Goal: Task Accomplishment & Management: Manage account settings

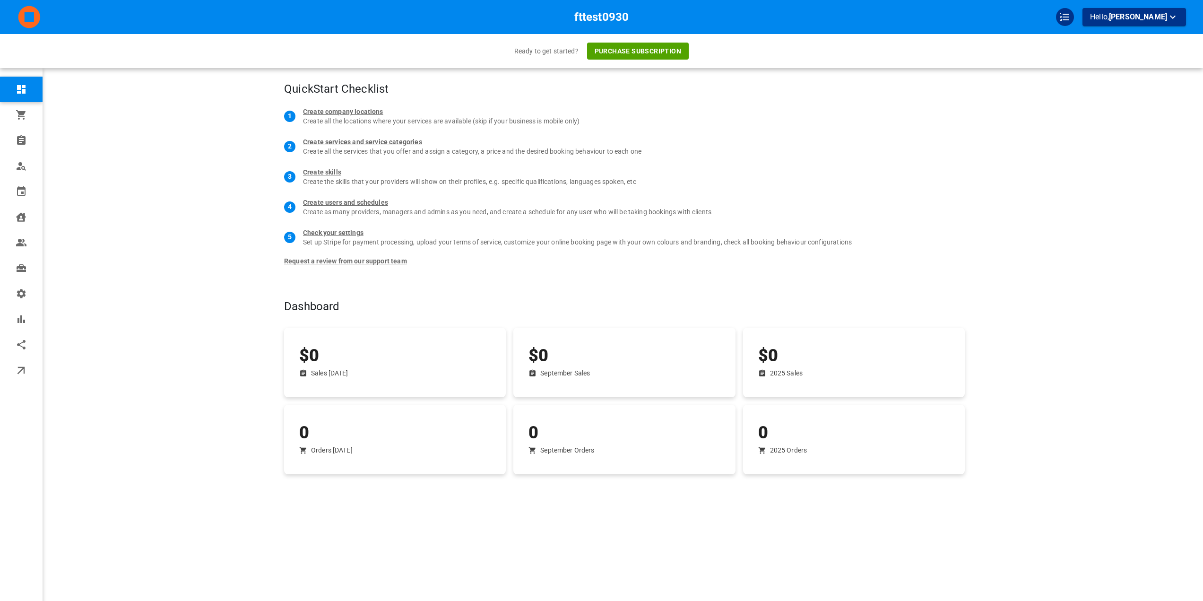
click at [270, 280] on div "Dashboard" at bounding box center [545, 290] width 599 height 57
click at [628, 46] on button "Purchase subscription" at bounding box center [638, 51] width 102 height 17
click at [633, 49] on button "Purchase subscription" at bounding box center [638, 51] width 102 height 17
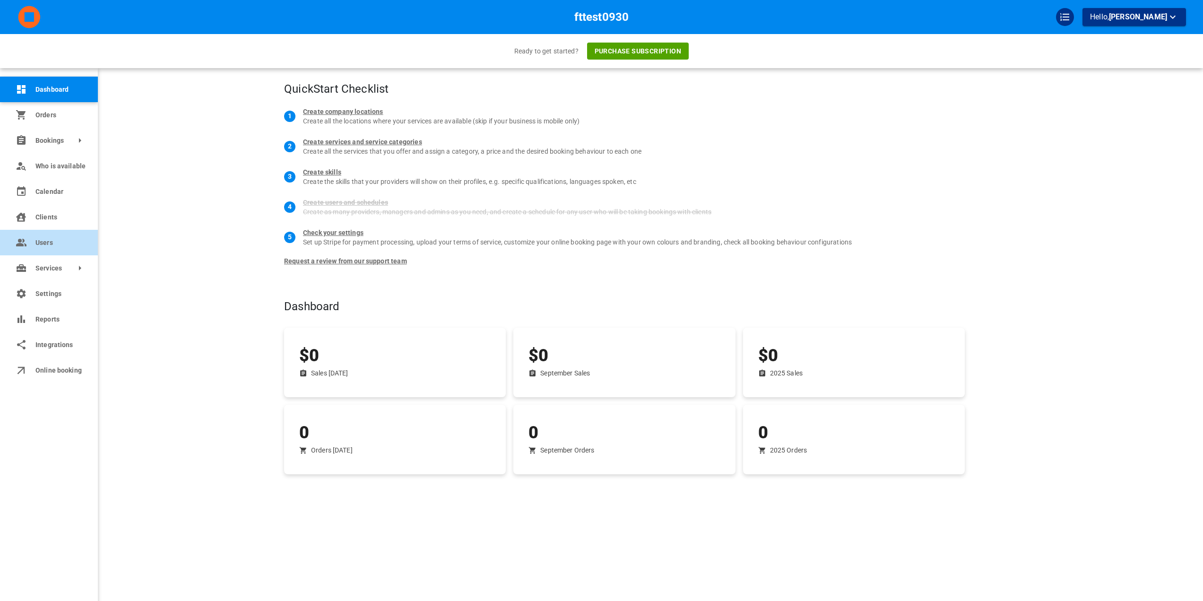
click at [42, 249] on link "Users" at bounding box center [49, 243] width 98 height 26
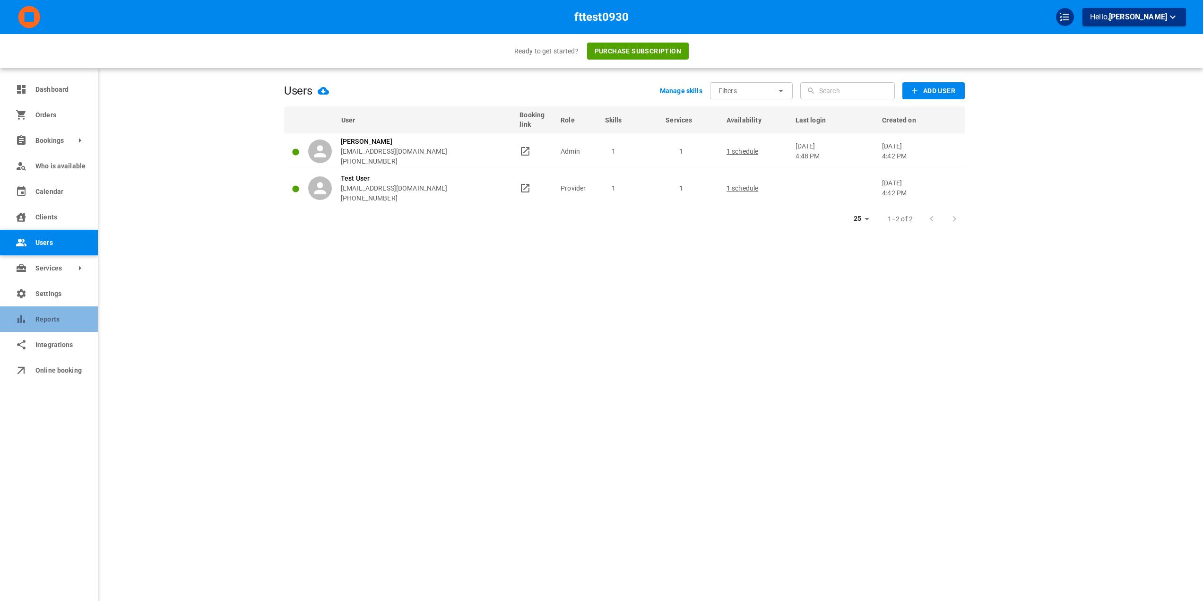
click at [34, 310] on link "Reports" at bounding box center [49, 319] width 98 height 26
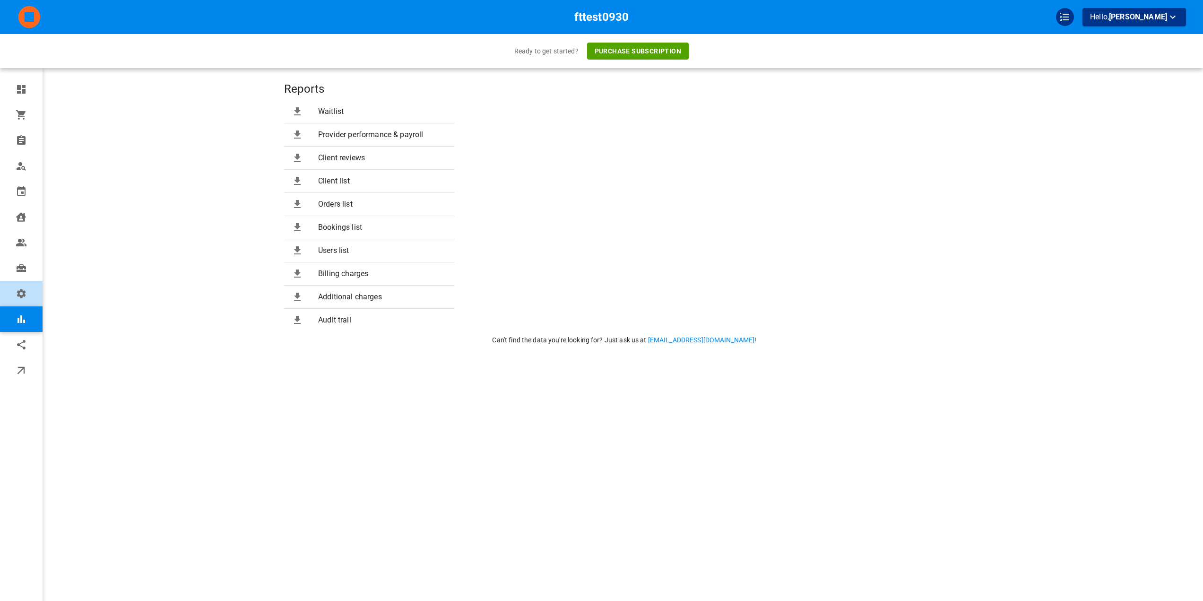
click at [31, 299] on link "Settings" at bounding box center [21, 294] width 43 height 26
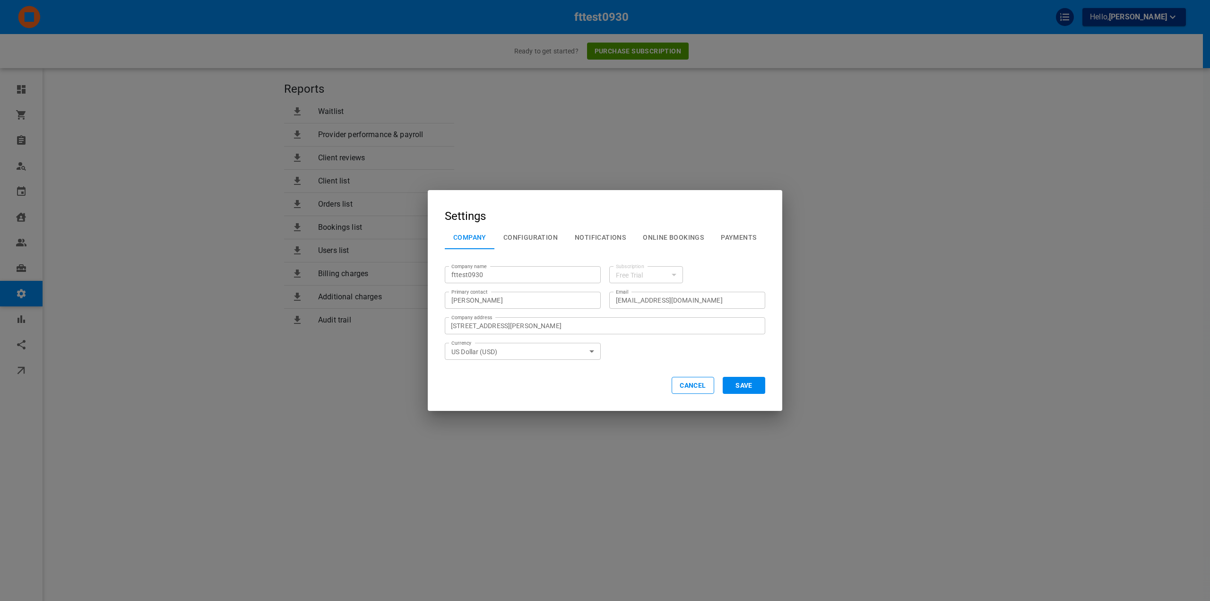
click at [530, 238] on button "Configuration" at bounding box center [530, 237] width 71 height 25
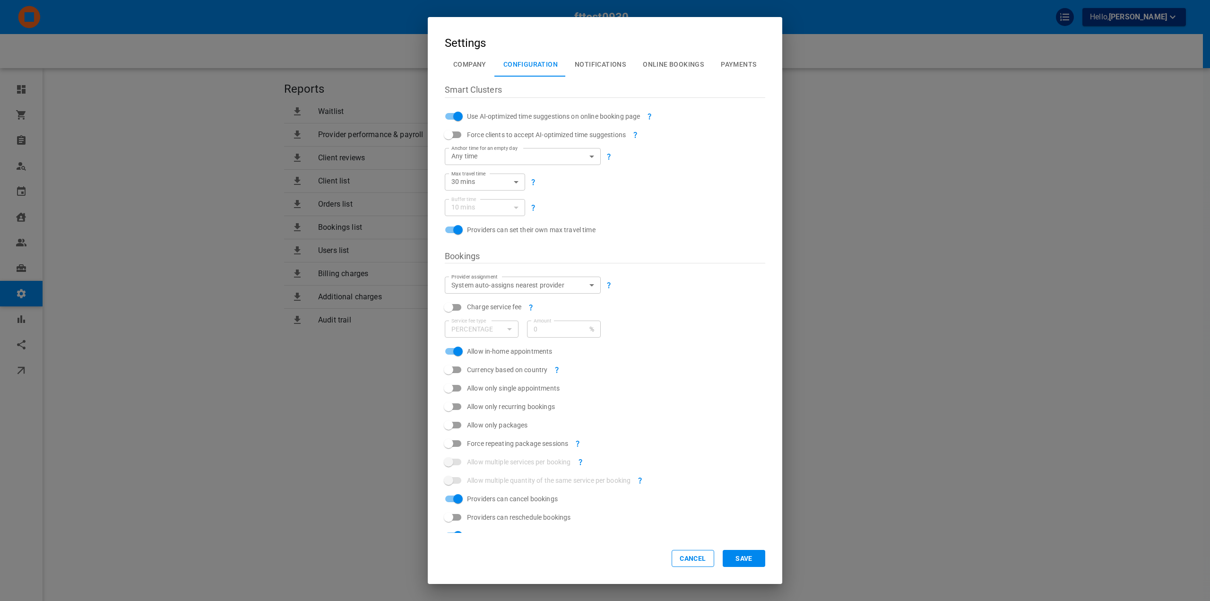
click at [459, 115] on input "Use AI-optimized time suggestions on online booking page" at bounding box center [458, 116] width 54 height 18
checkbox input "false"
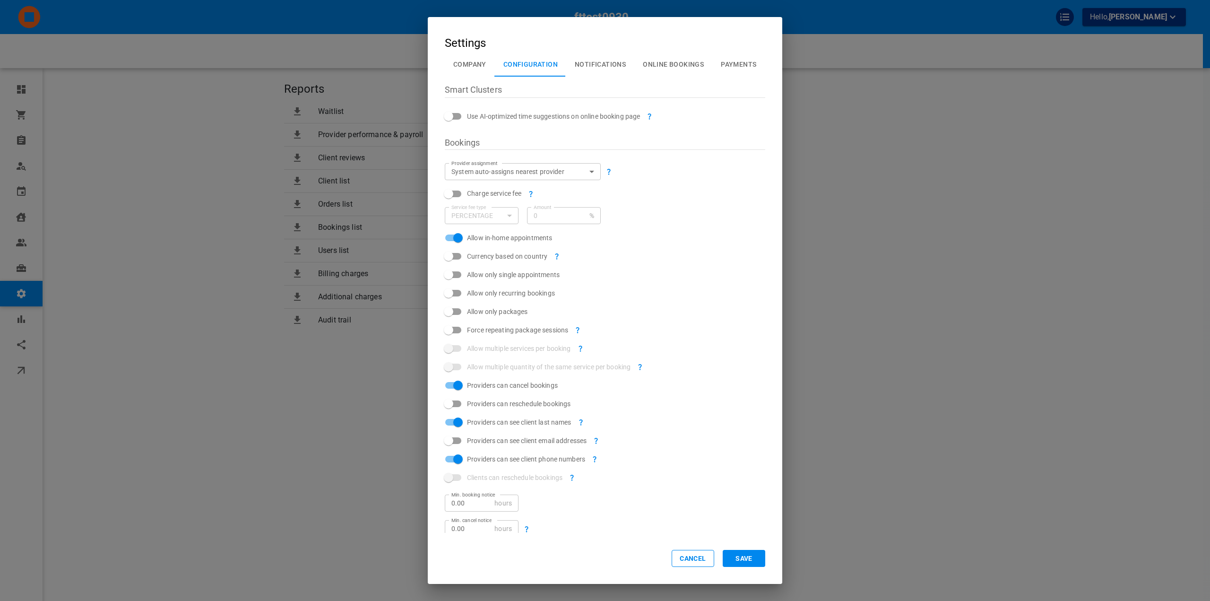
click at [500, 175] on body "fttest0930 Hello, Omar Tahir Ready to get started? Purchase subscription Dashbo…" at bounding box center [605, 329] width 1210 height 659
click at [500, 175] on div at bounding box center [605, 300] width 1210 height 601
click at [732, 560] on button "Save" at bounding box center [744, 558] width 43 height 17
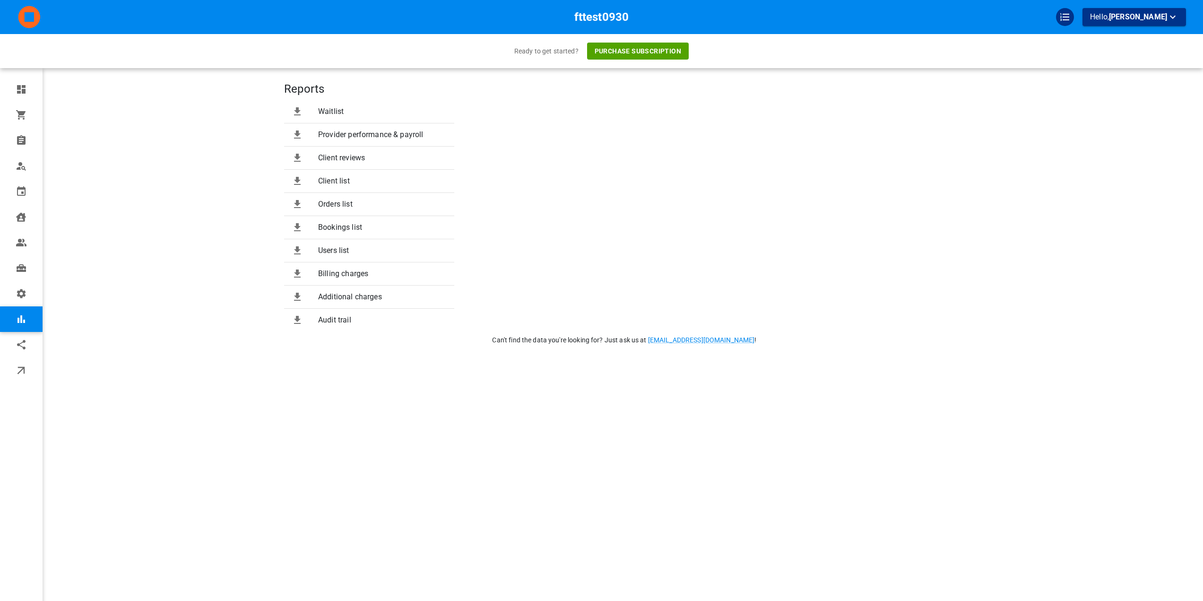
click at [111, 339] on div "fttest0930 Hello, Omar Tahir Ready to get started? Purchase subscription" at bounding box center [173, 314] width 221 height 601
click at [57, 255] on div "fttest0930 Hello, Omar Tahir Ready to get started? Purchase subscription Dashbo…" at bounding box center [601, 314] width 1203 height 628
click at [56, 376] on link "Online booking" at bounding box center [49, 370] width 98 height 26
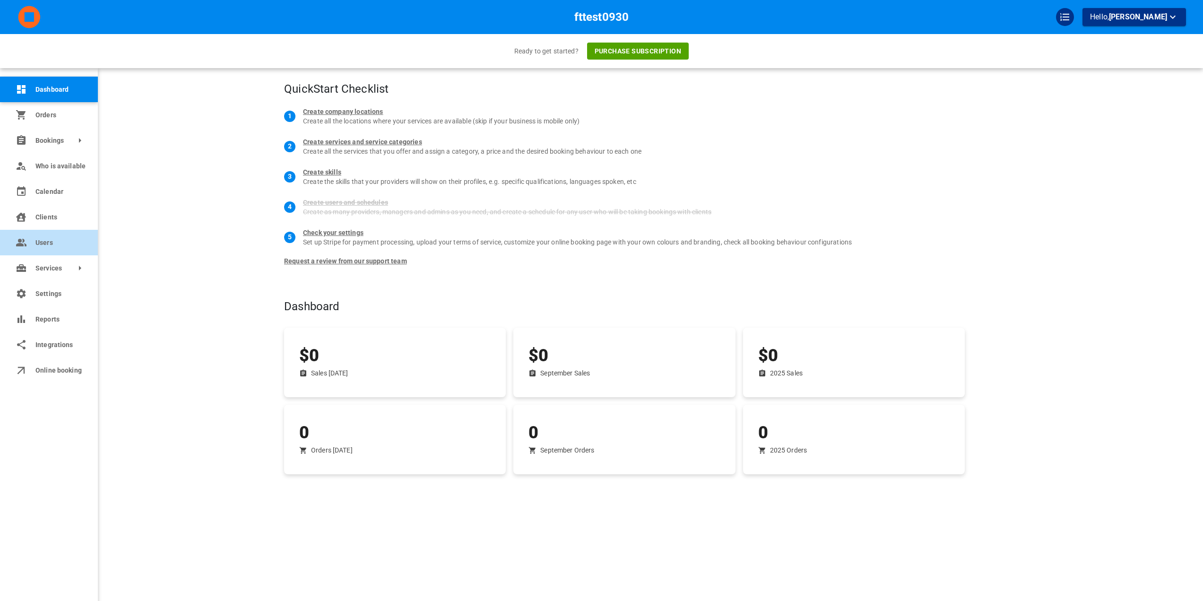
click at [38, 243] on span "Users" at bounding box center [59, 243] width 48 height 10
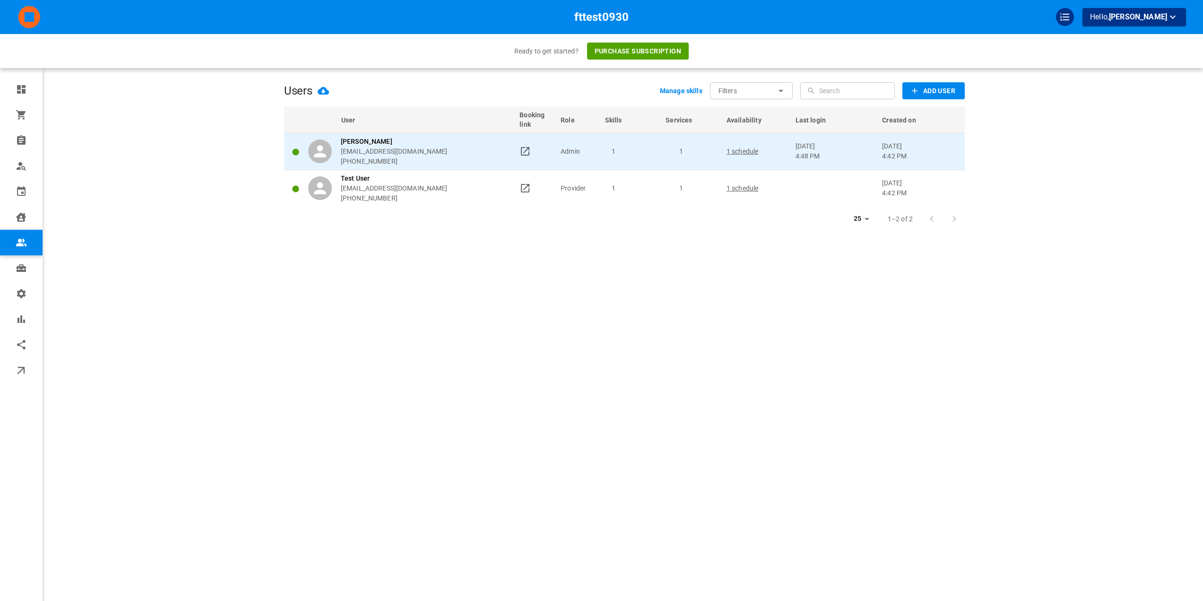
click at [527, 153] on icon at bounding box center [524, 151] width 11 height 11
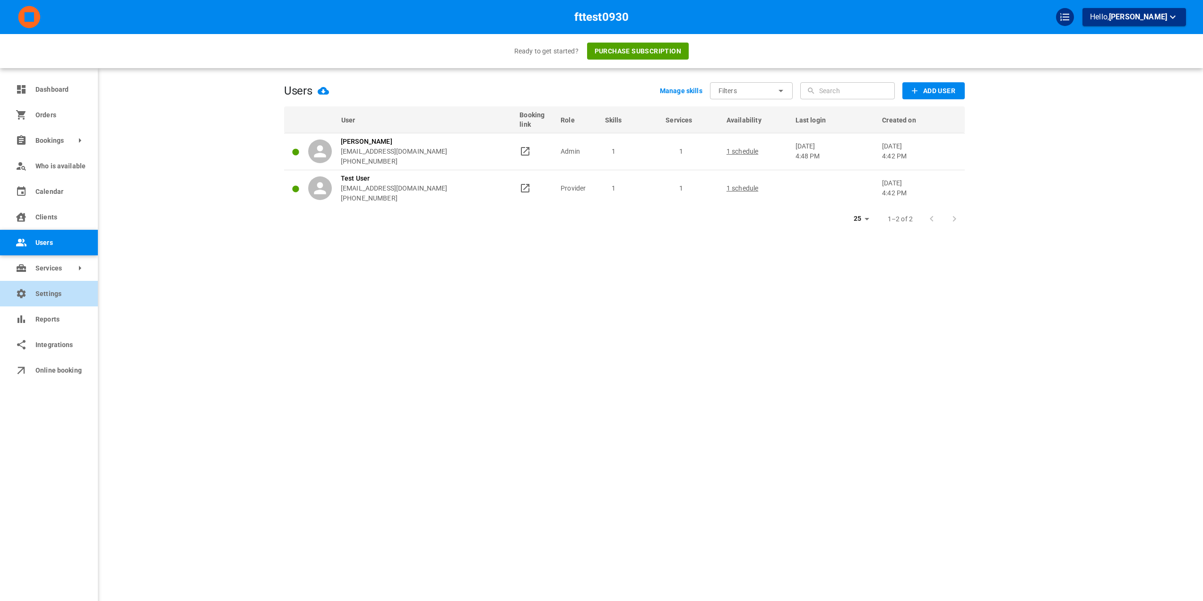
click at [19, 303] on link "Settings" at bounding box center [49, 294] width 98 height 26
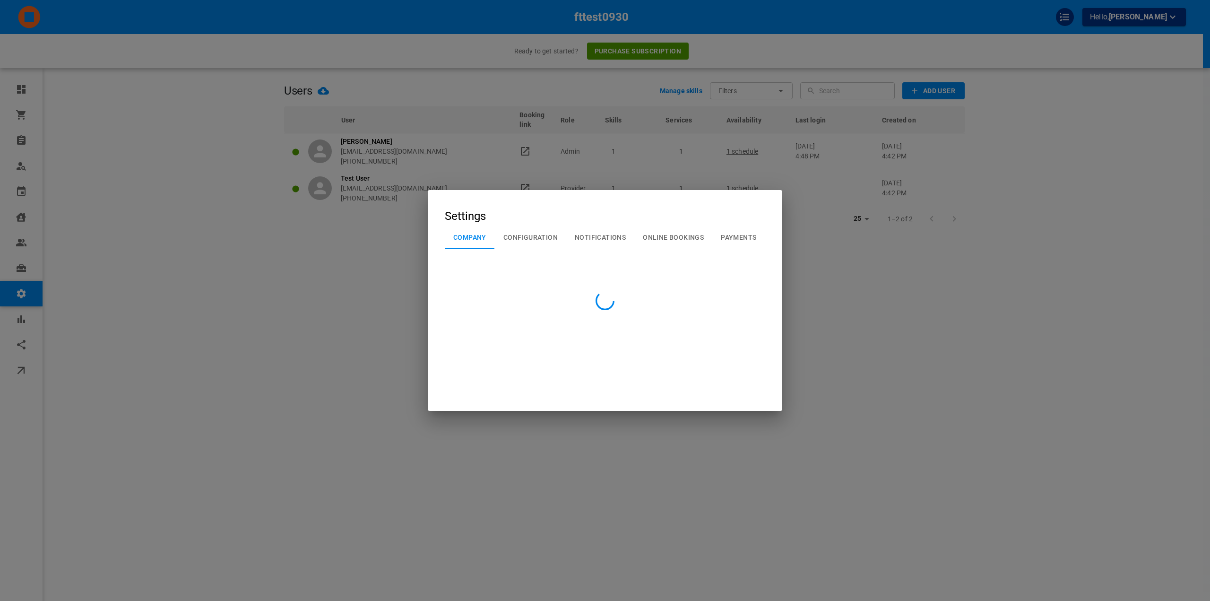
click at [551, 236] on div at bounding box center [605, 300] width 1210 height 601
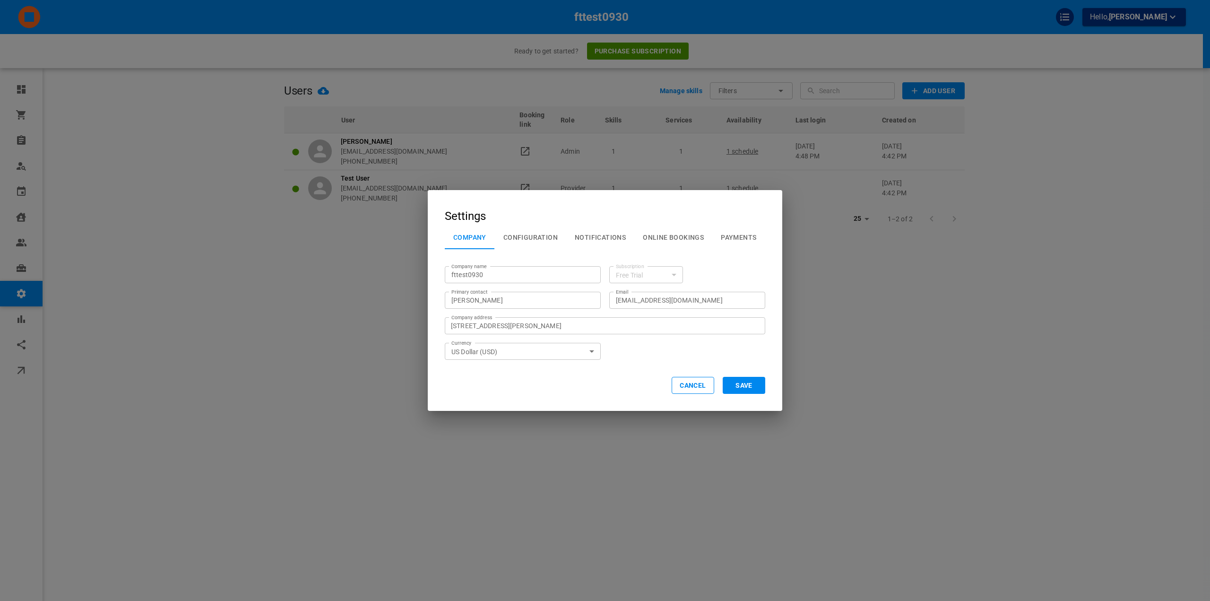
click at [541, 232] on button "Configuration" at bounding box center [530, 237] width 71 height 25
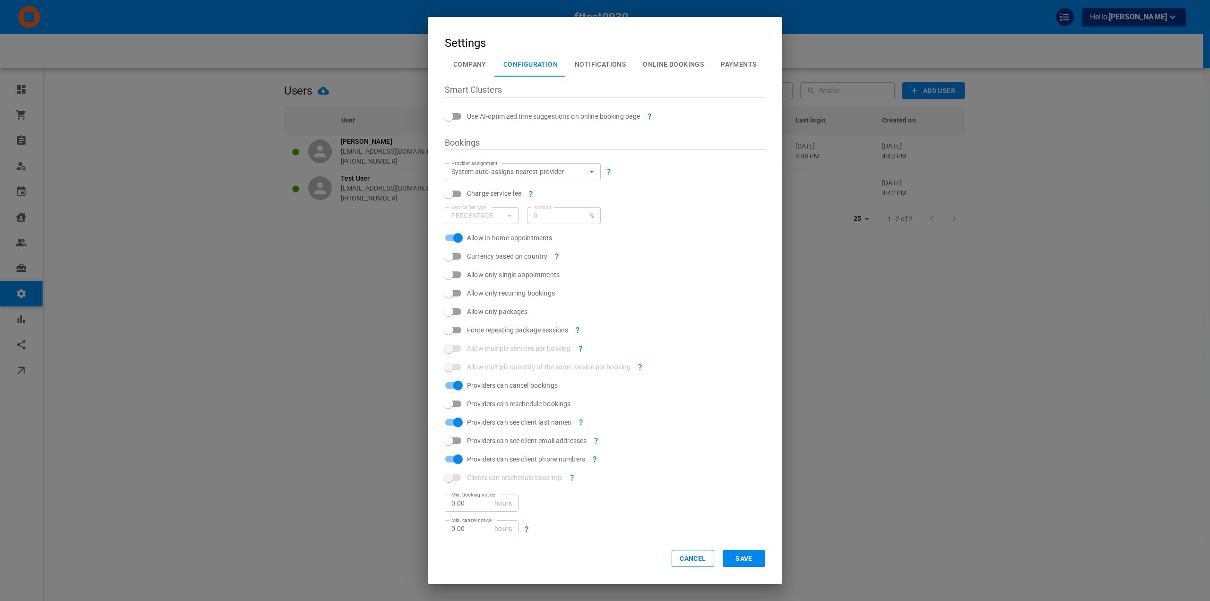
click at [486, 275] on span "Allow only single appointments" at bounding box center [513, 274] width 93 height 9
click at [476, 275] on input "Allow only single appointments" at bounding box center [449, 275] width 54 height 18
checkbox input "true"
click at [752, 561] on button "Save" at bounding box center [744, 558] width 43 height 17
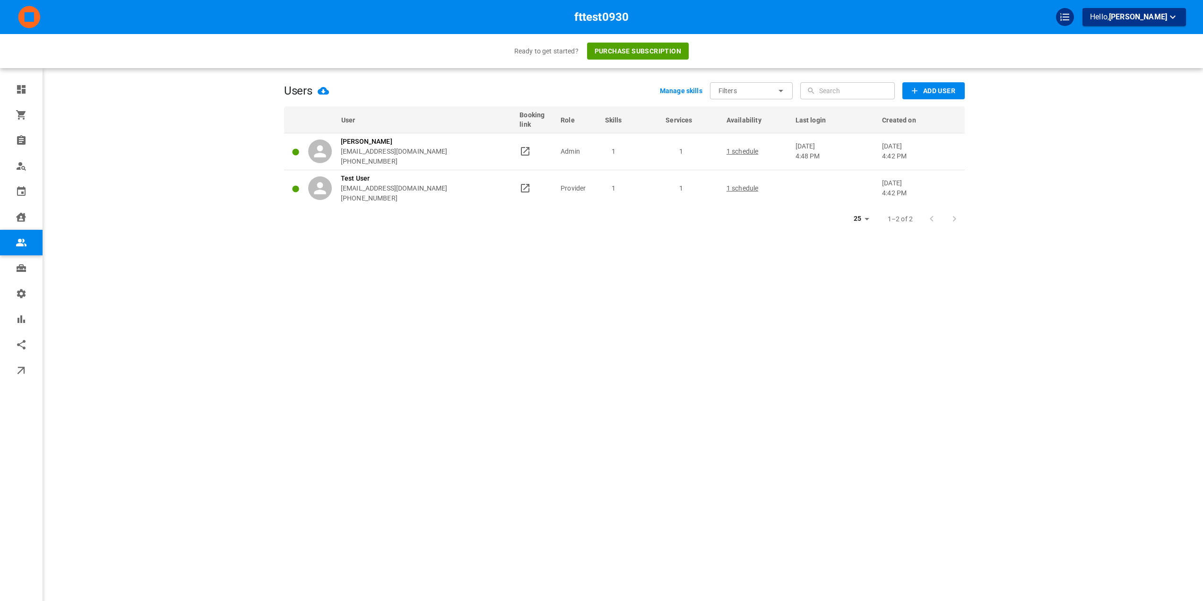
click at [368, 369] on div "Users Manage skills Filters ​ ​ ​ ​ Add User User Booking link Role Skills Serv…" at bounding box center [624, 314] width 681 height 601
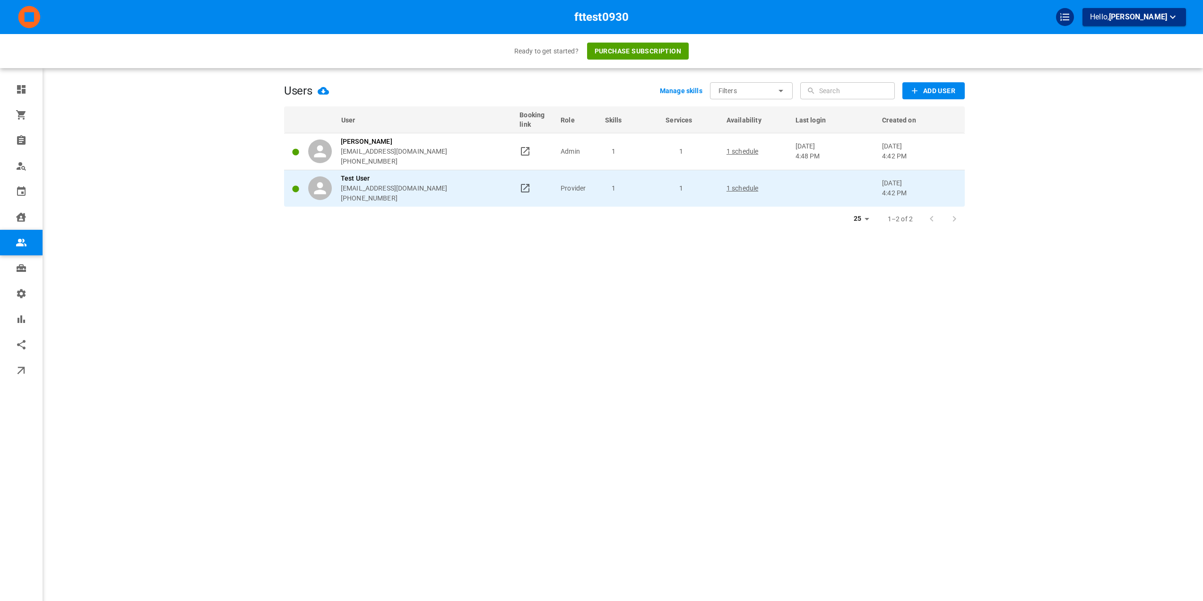
click at [580, 196] on td "Provider" at bounding box center [578, 188] width 44 height 37
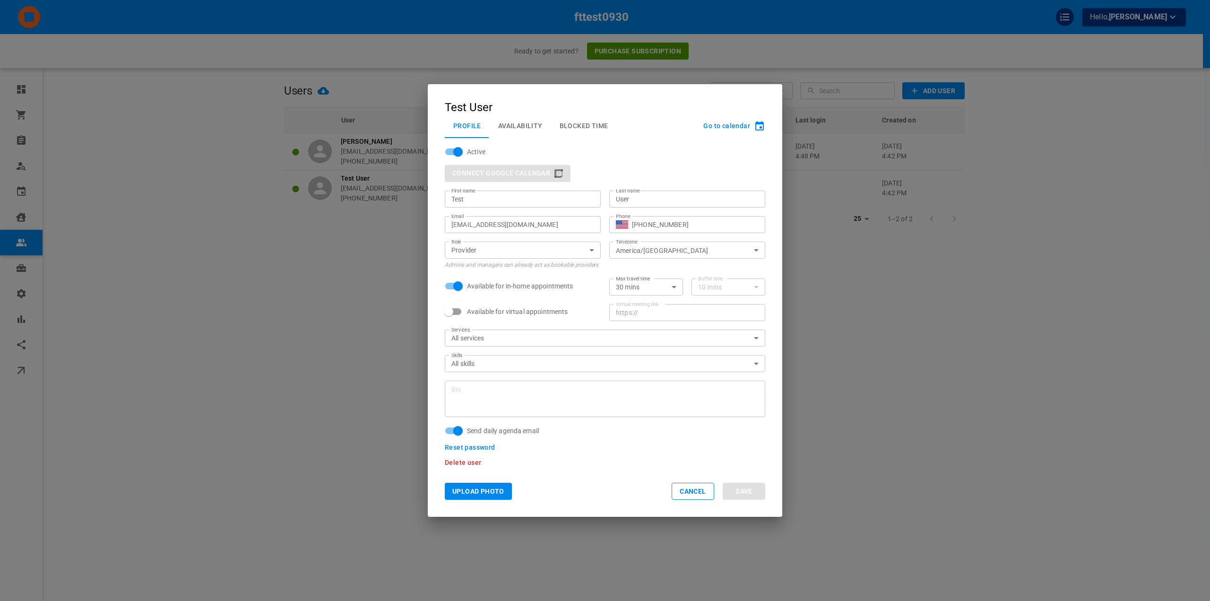
click at [465, 461] on span "Delete user" at bounding box center [463, 462] width 36 height 8
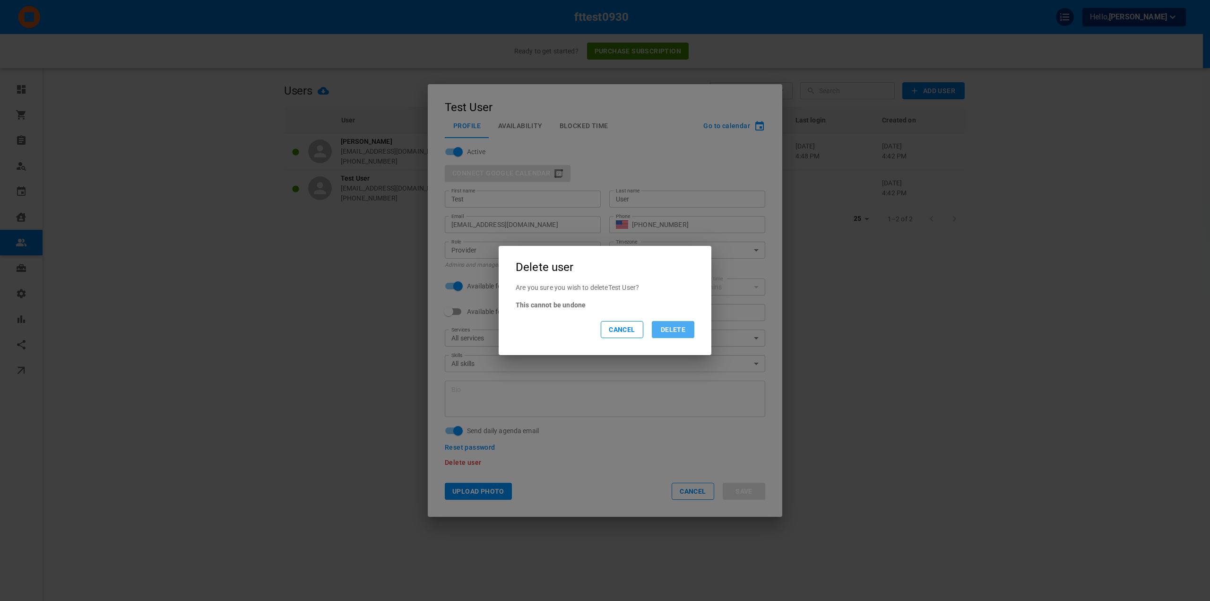
click at [662, 329] on button "Delete" at bounding box center [673, 329] width 43 height 17
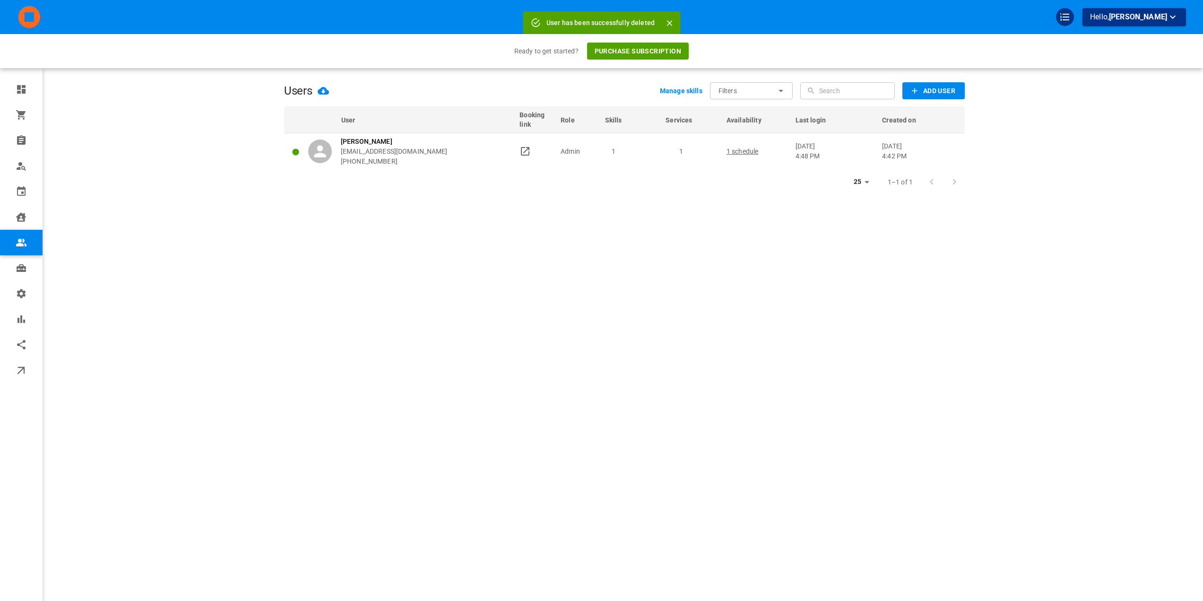
click at [635, 271] on div "Users Manage skills Filters ​ ​ ​ ​ Add User User Booking link Role Skills Serv…" at bounding box center [624, 314] width 681 height 601
click at [462, 43] on div "Ready to get started? Purchase subscription" at bounding box center [601, 51] width 1203 height 34
click at [667, 22] on icon "Close" at bounding box center [669, 23] width 6 height 6
click at [841, 13] on div "Hello, Omar Tahir" at bounding box center [990, 17] width 389 height 18
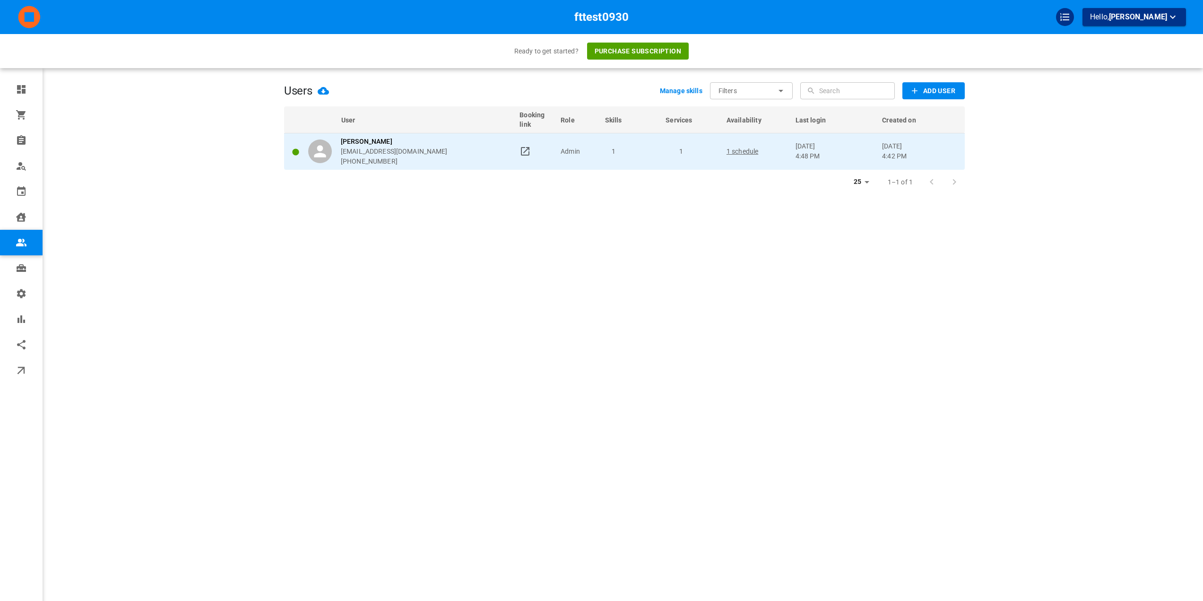
click at [658, 162] on td "1" at bounding box center [631, 151] width 61 height 37
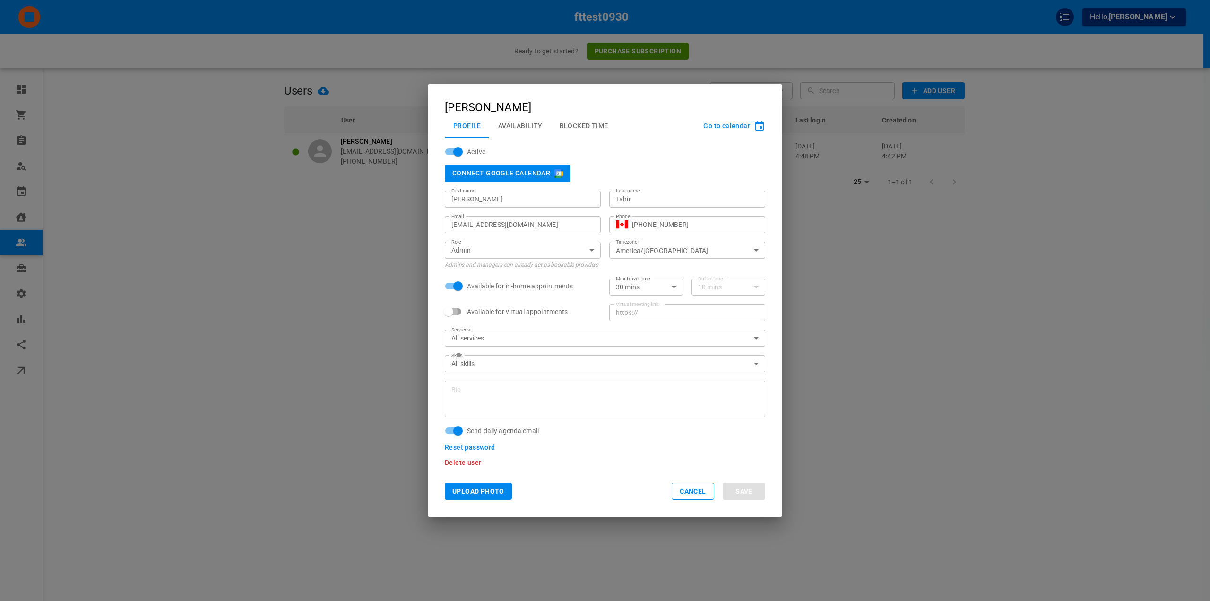
drag, startPoint x: 458, startPoint y: 315, endPoint x: 460, endPoint y: 296, distance: 18.6
click at [457, 315] on input "Available for virtual appointments" at bounding box center [449, 312] width 54 height 18
checkbox input "true"
click at [462, 289] on input "Available for in-home appointments" at bounding box center [458, 286] width 54 height 18
checkbox input "false"
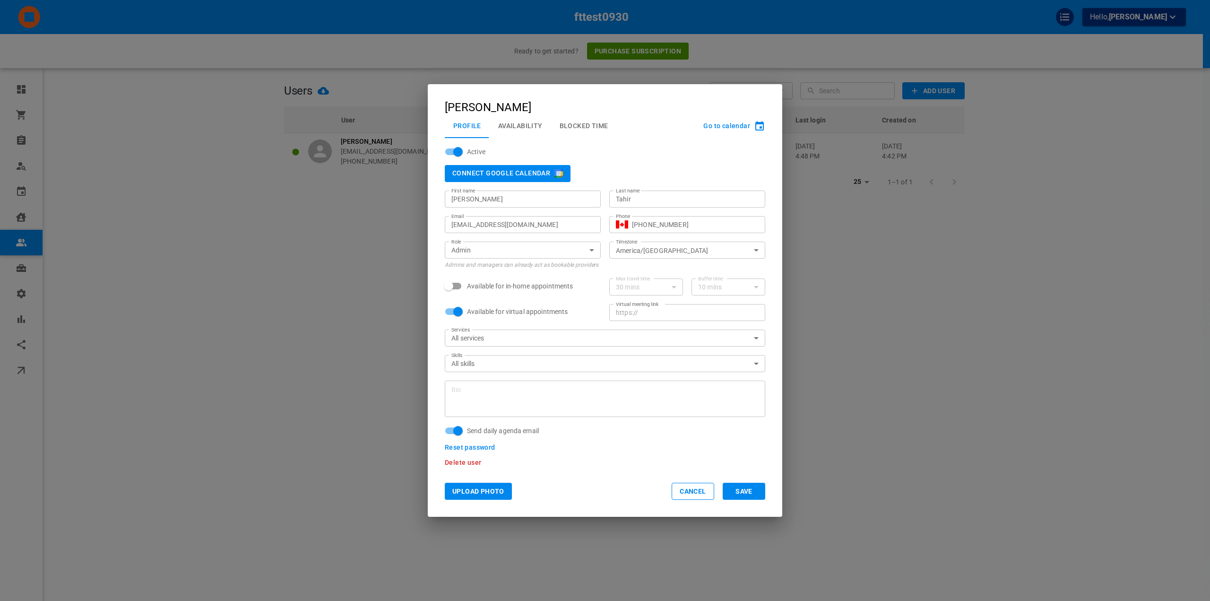
click at [756, 486] on button "Save" at bounding box center [744, 491] width 43 height 17
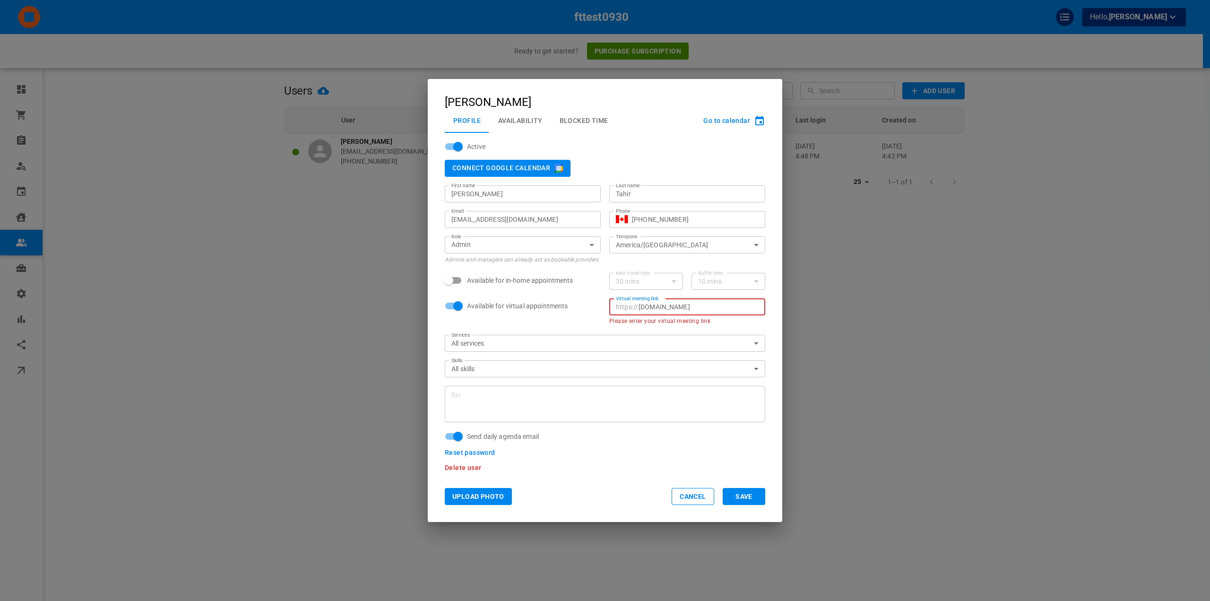
type input "google.com"
click at [757, 510] on div "Upload Photo Cancel Save" at bounding box center [605, 496] width 354 height 51
click at [753, 498] on button "Save" at bounding box center [744, 496] width 43 height 17
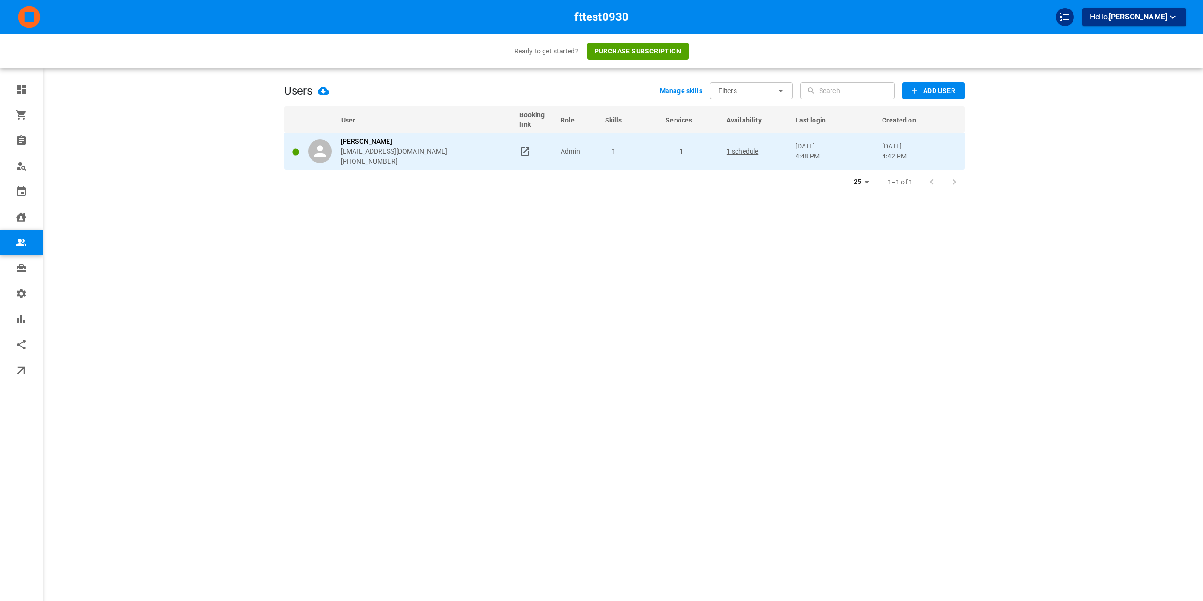
click at [649, 161] on td "1" at bounding box center [631, 151] width 61 height 37
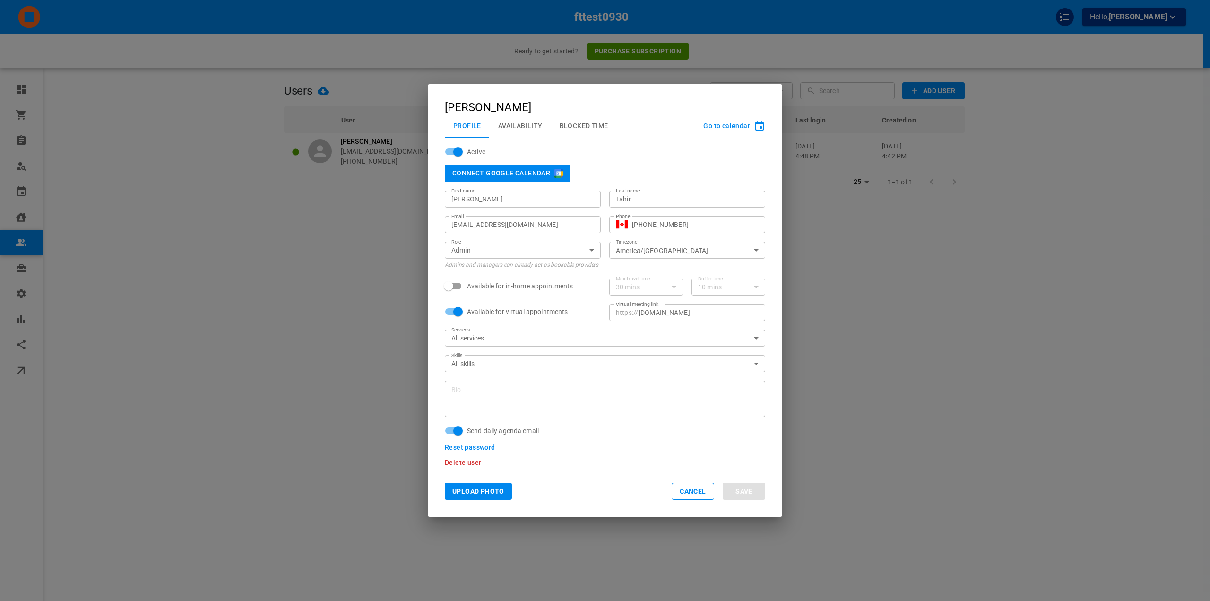
click at [530, 126] on button "Availability" at bounding box center [520, 125] width 61 height 25
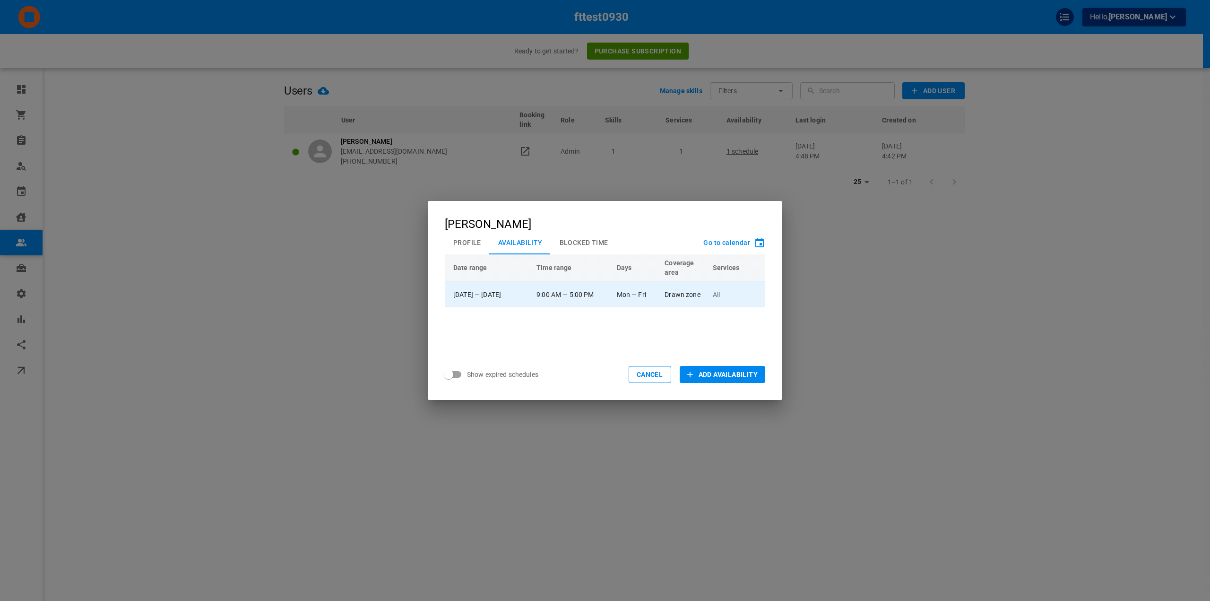
click at [746, 296] on p "All" at bounding box center [735, 294] width 44 height 9
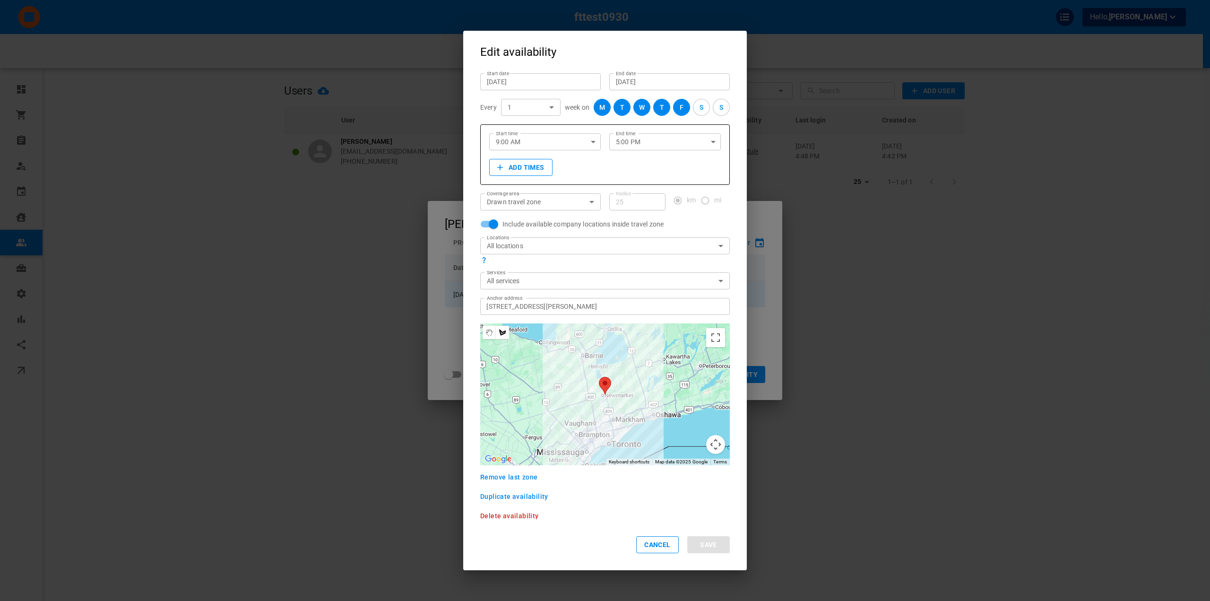
click at [562, 196] on div "Drawn travel zone DRAW_TRAVEL_REGION Coverage area" at bounding box center [540, 201] width 121 height 17
click at [556, 207] on body "fttest0930 Hello, Omar Tahir Ready to get started? Purchase subscription Dashbo…" at bounding box center [605, 329] width 1210 height 659
click at [539, 249] on li "Company locations" at bounding box center [538, 250] width 117 height 16
type input "COMPANY_LOCATIONS"
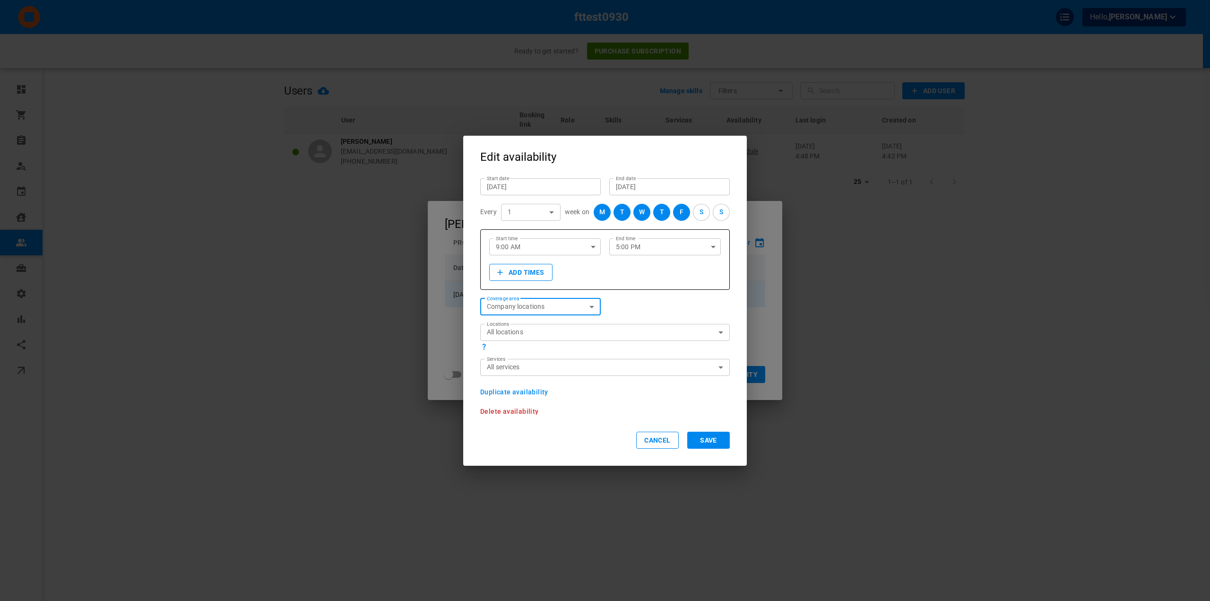
click at [584, 333] on body "fttest0930 Hello, Omar Tahir Ready to get started? Purchase subscription Dashbo…" at bounding box center [605, 329] width 1210 height 659
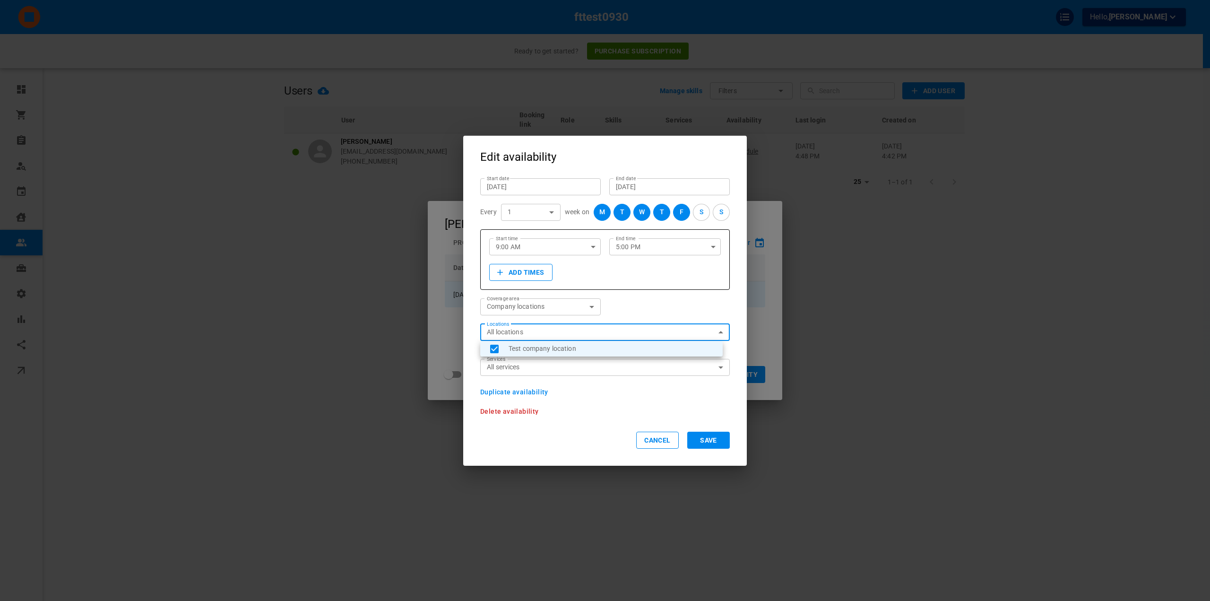
click at [613, 306] on div at bounding box center [605, 300] width 1210 height 601
click at [652, 448] on button "Cancel" at bounding box center [657, 440] width 43 height 17
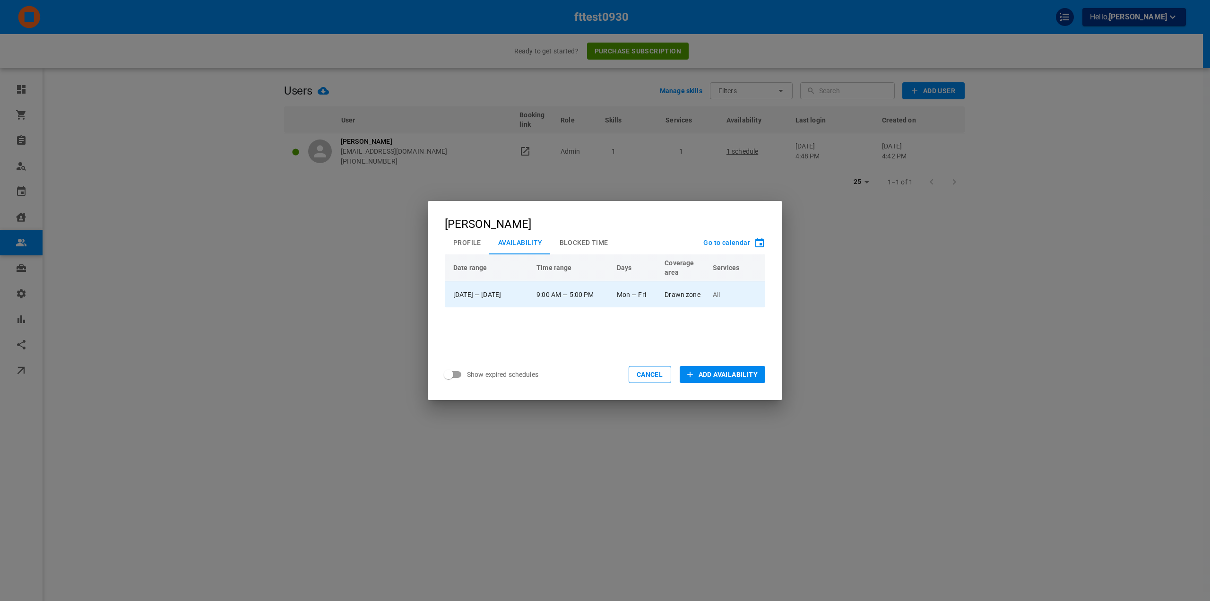
click at [857, 323] on div "Omar Tahir Profile Availability Blocked Time Go to calendar Date range Time ran…" at bounding box center [605, 300] width 1210 height 601
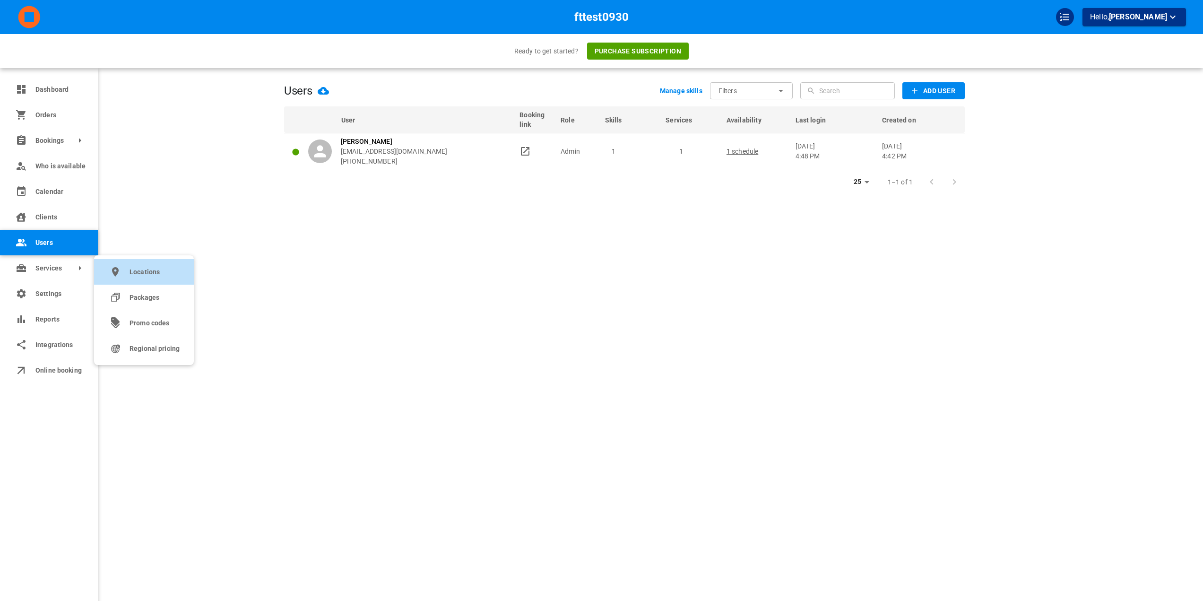
click at [130, 278] on link "Locations" at bounding box center [144, 272] width 100 height 26
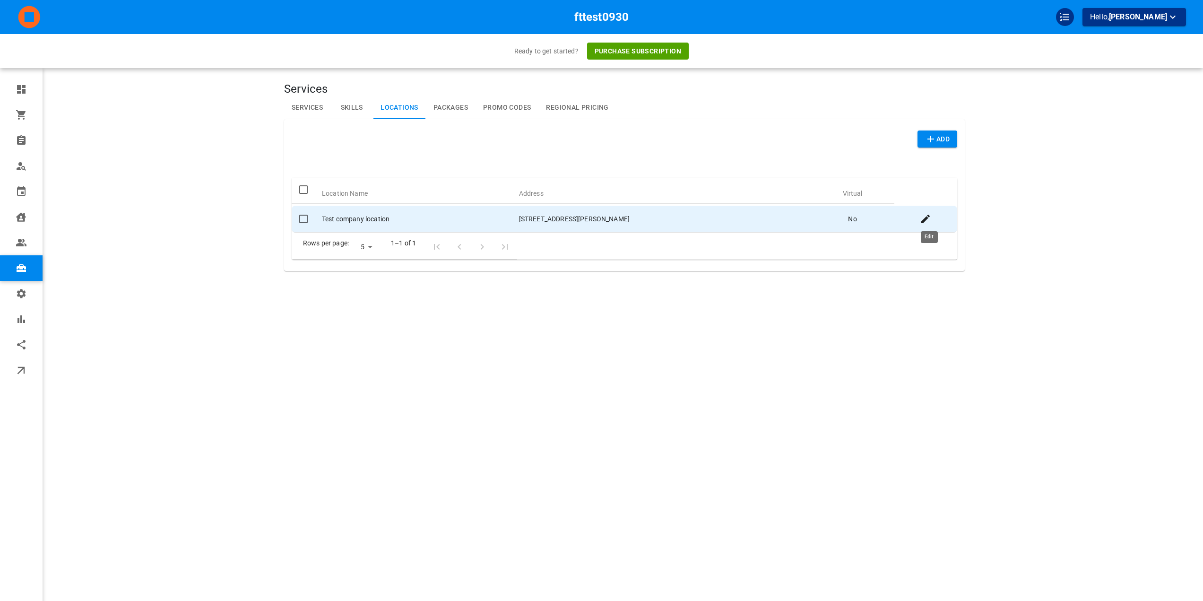
click at [931, 218] on icon "Edit" at bounding box center [925, 218] width 11 height 11
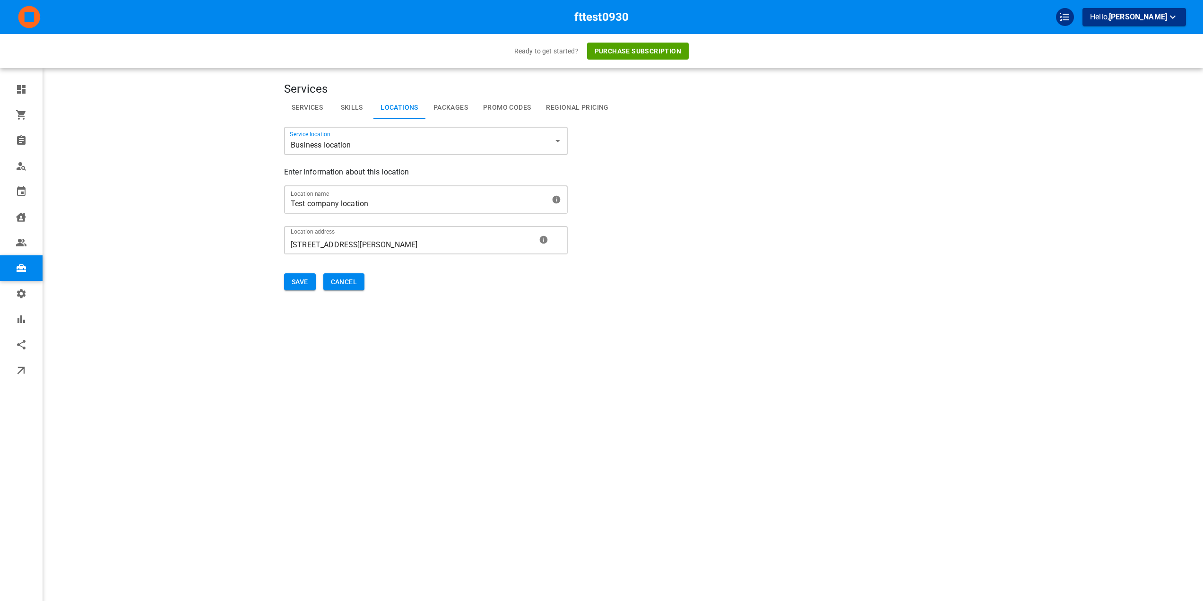
click at [350, 147] on body "fttest0930 Hello, Omar Tahir Ready to get started? Purchase subscription Dashbo…" at bounding box center [601, 329] width 1203 height 659
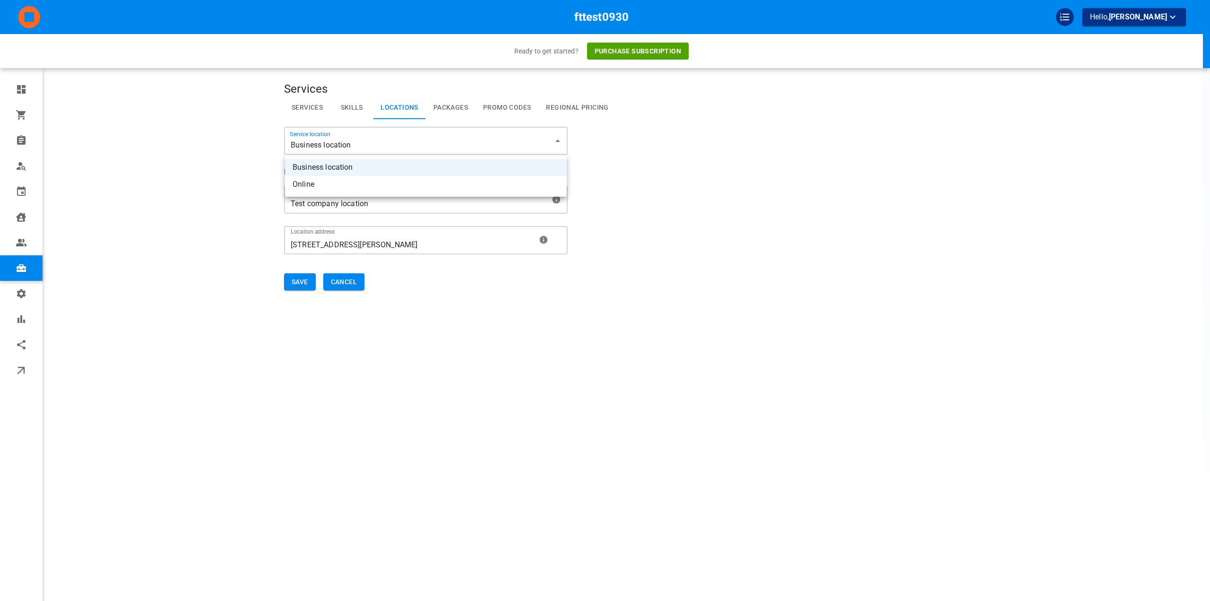
click at [348, 182] on li "Online" at bounding box center [426, 184] width 282 height 17
type input "virtual"
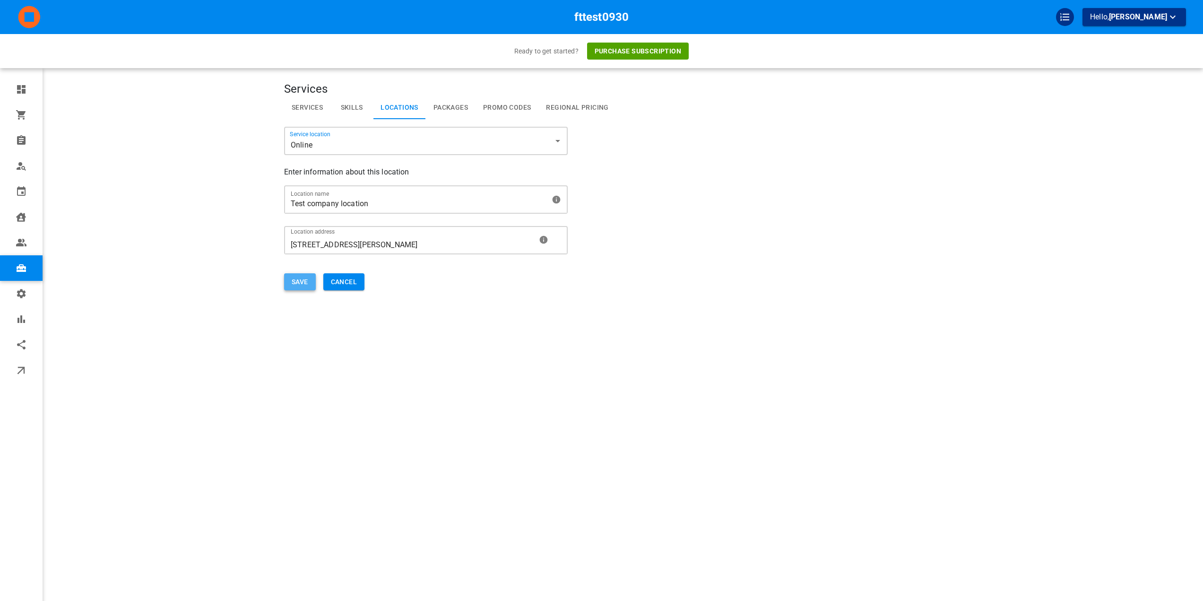
click at [295, 278] on button "Save" at bounding box center [300, 281] width 32 height 17
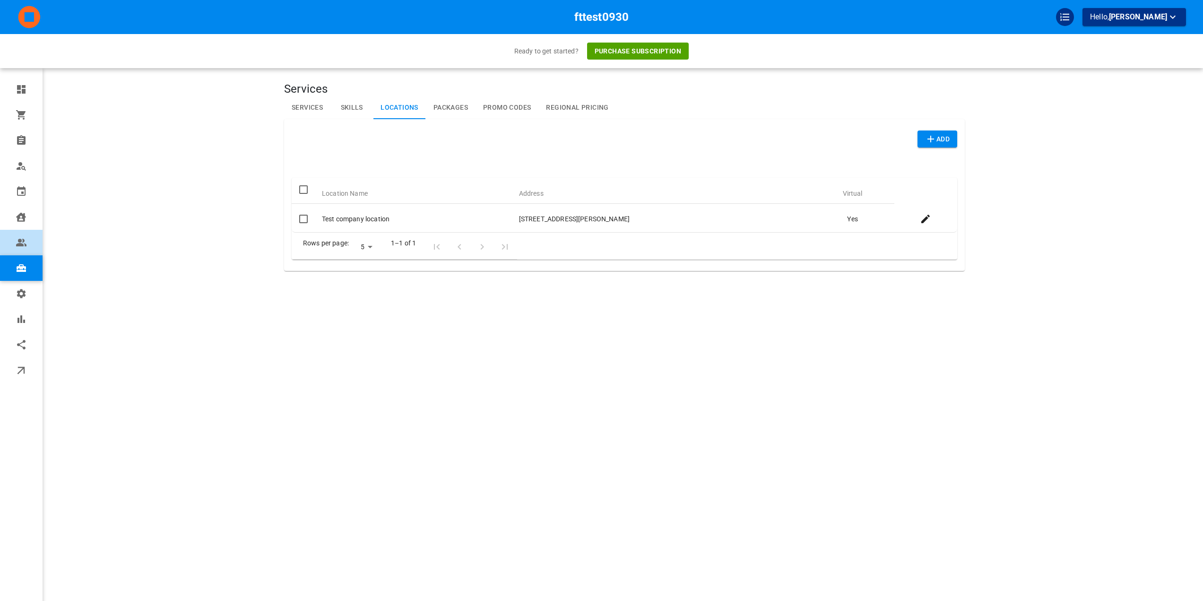
click at [21, 247] on icon at bounding box center [21, 242] width 11 height 11
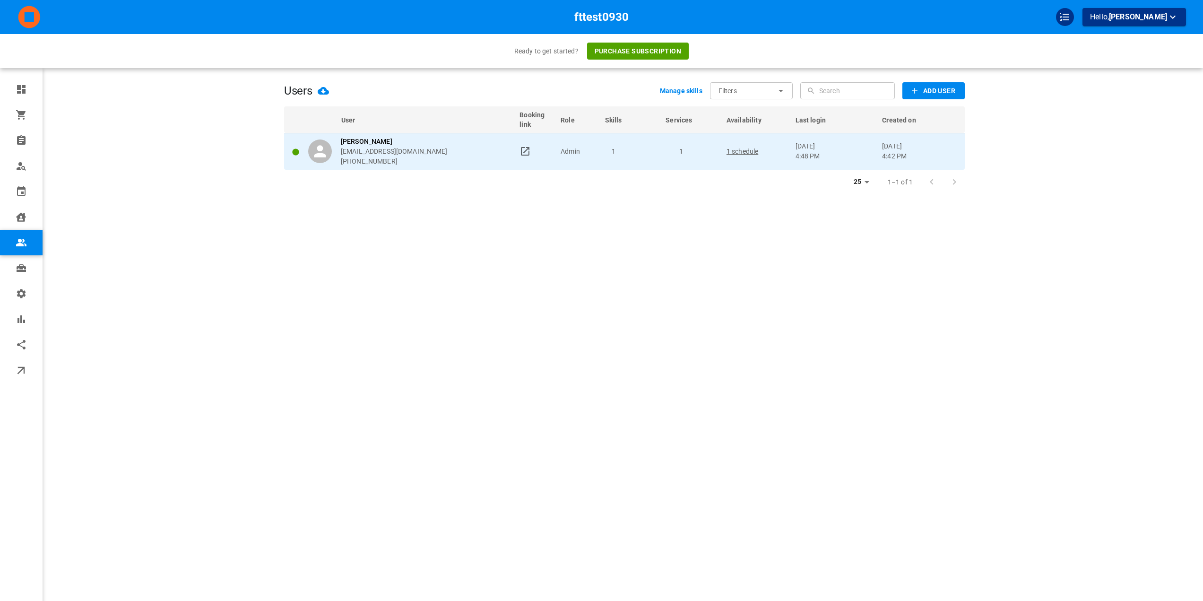
click at [578, 157] on td "Admin" at bounding box center [578, 151] width 44 height 37
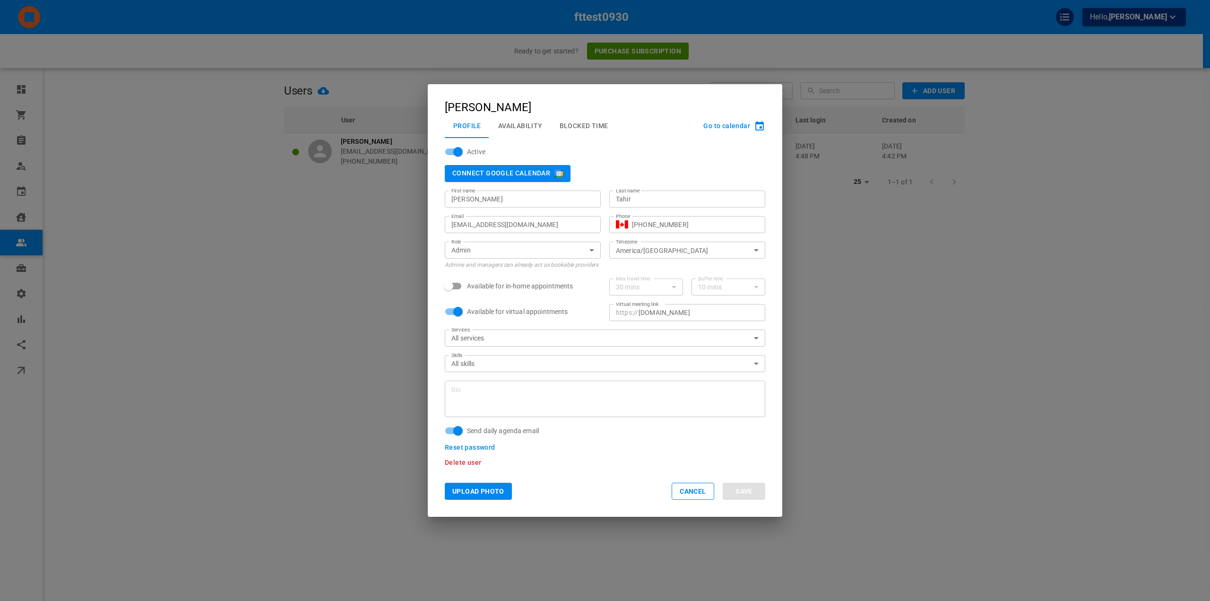
click at [530, 136] on button "Availability" at bounding box center [520, 125] width 61 height 25
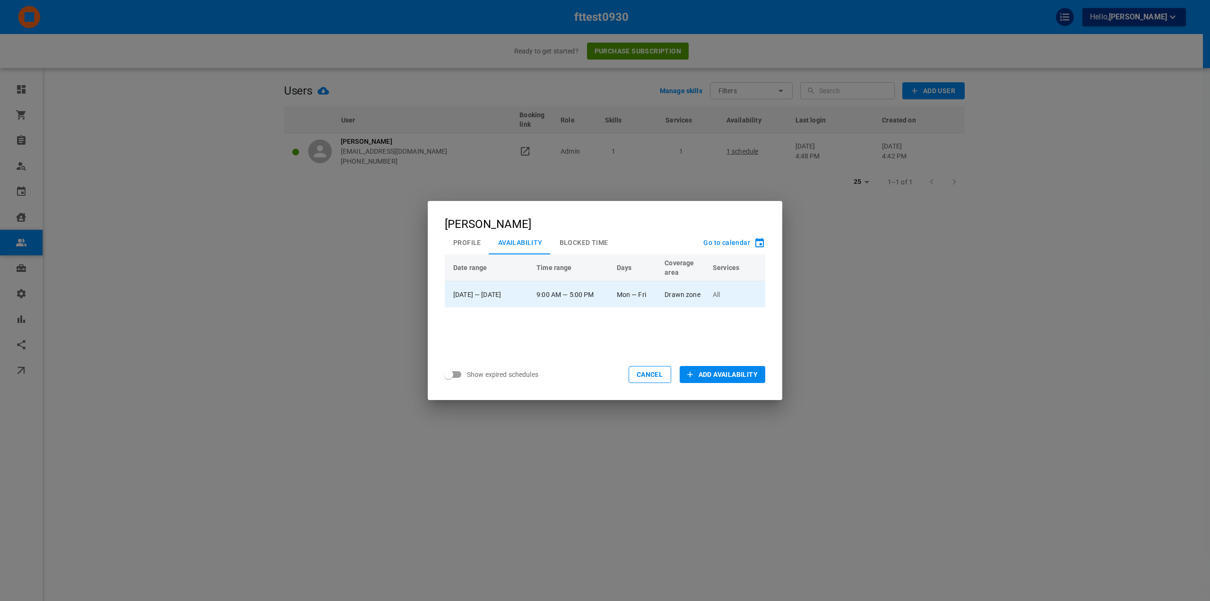
click at [653, 292] on td "Mon — Fri" at bounding box center [637, 294] width 48 height 26
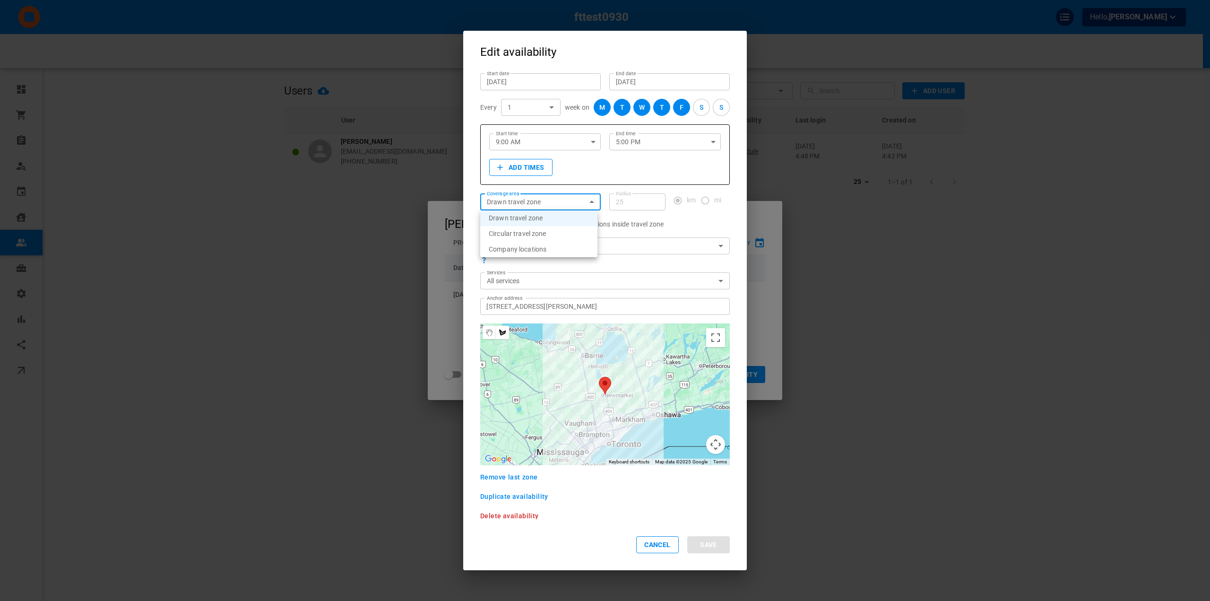
click at [500, 201] on body "fttest0930 Hello, Omar Tahir Ready to get started? Purchase subscription Dashbo…" at bounding box center [605, 329] width 1210 height 659
click at [517, 252] on li "Company locations" at bounding box center [538, 250] width 117 height 16
type input "COMPANY_LOCATIONS"
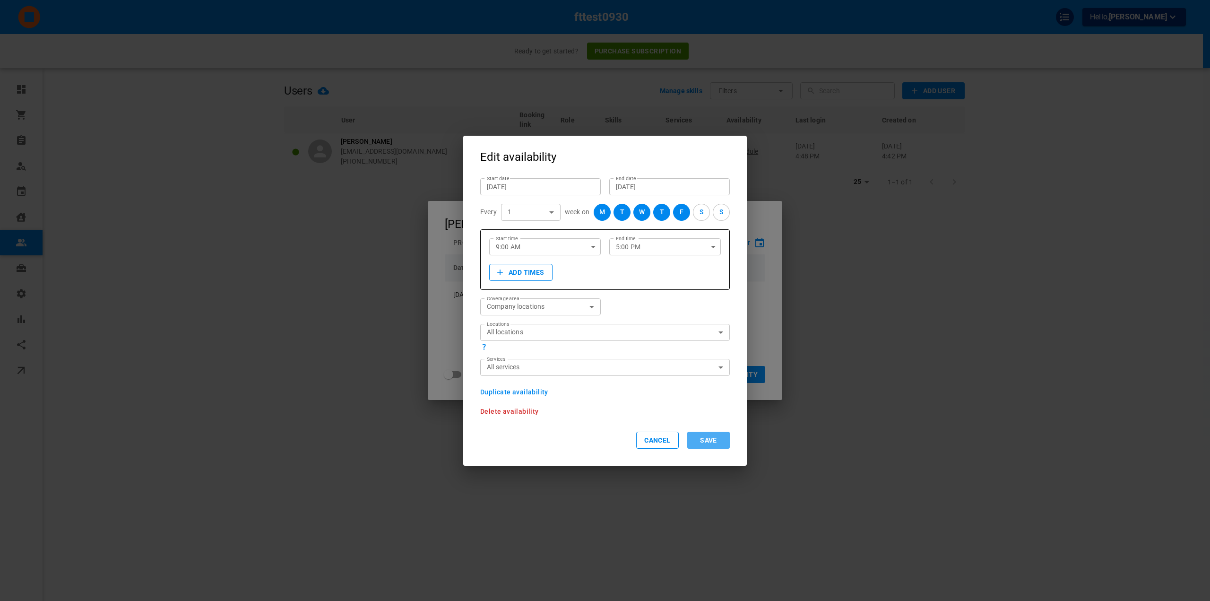
click at [718, 437] on button "Save" at bounding box center [708, 440] width 43 height 17
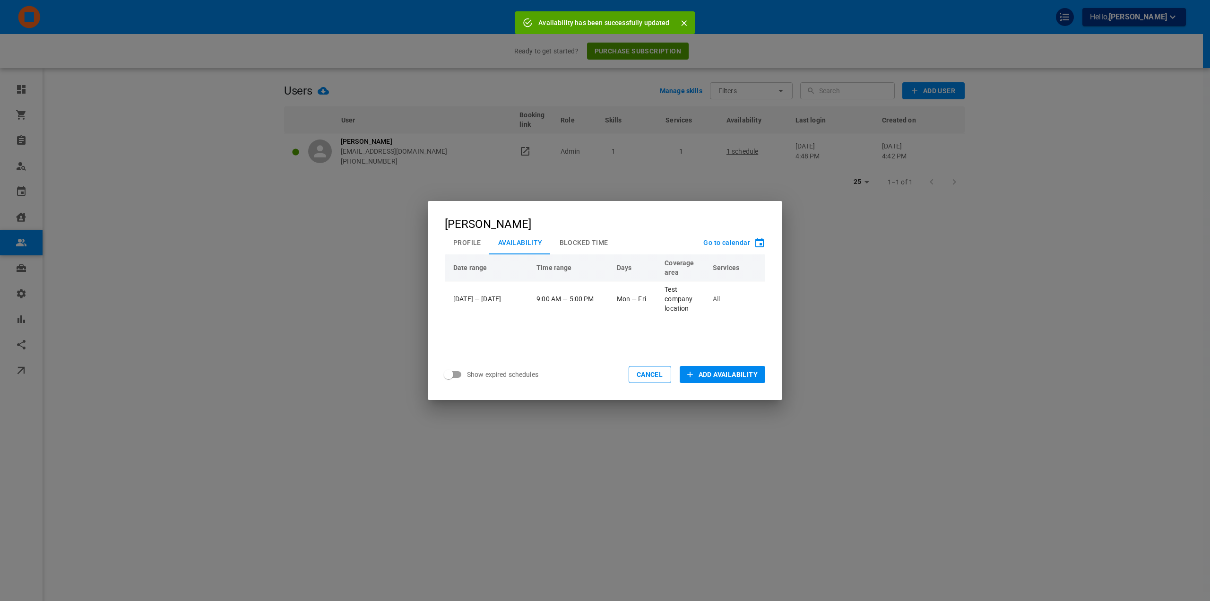
click at [862, 270] on div "Omar Tahir Profile Availability Blocked Time Go to calendar Date range Time ran…" at bounding box center [605, 300] width 1210 height 601
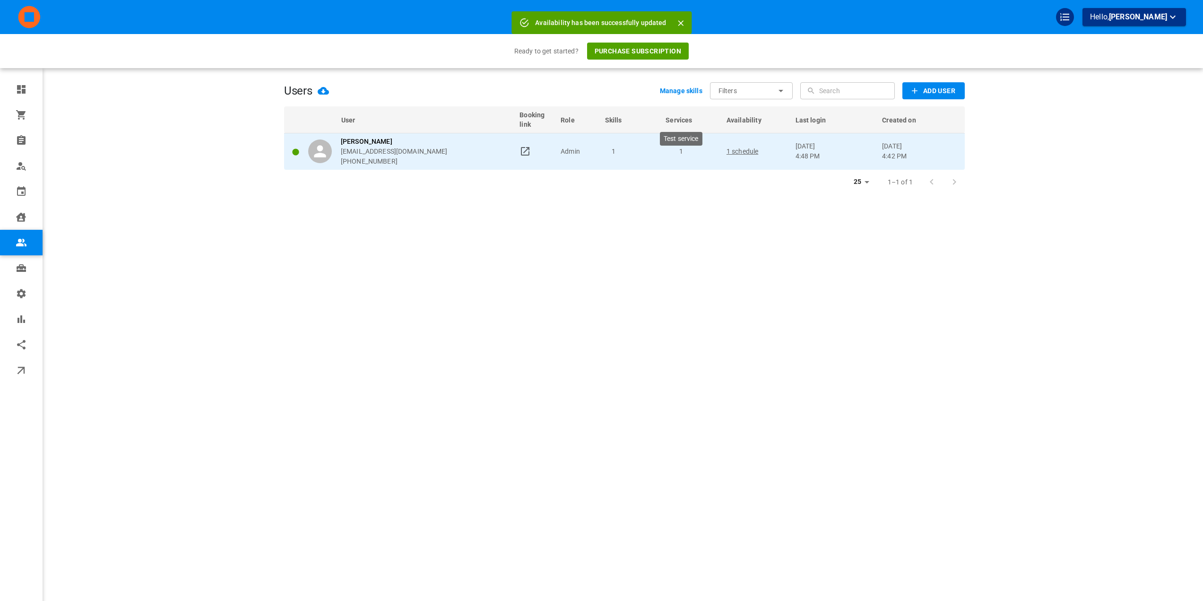
click at [662, 150] on p "1" at bounding box center [681, 152] width 52 height 10
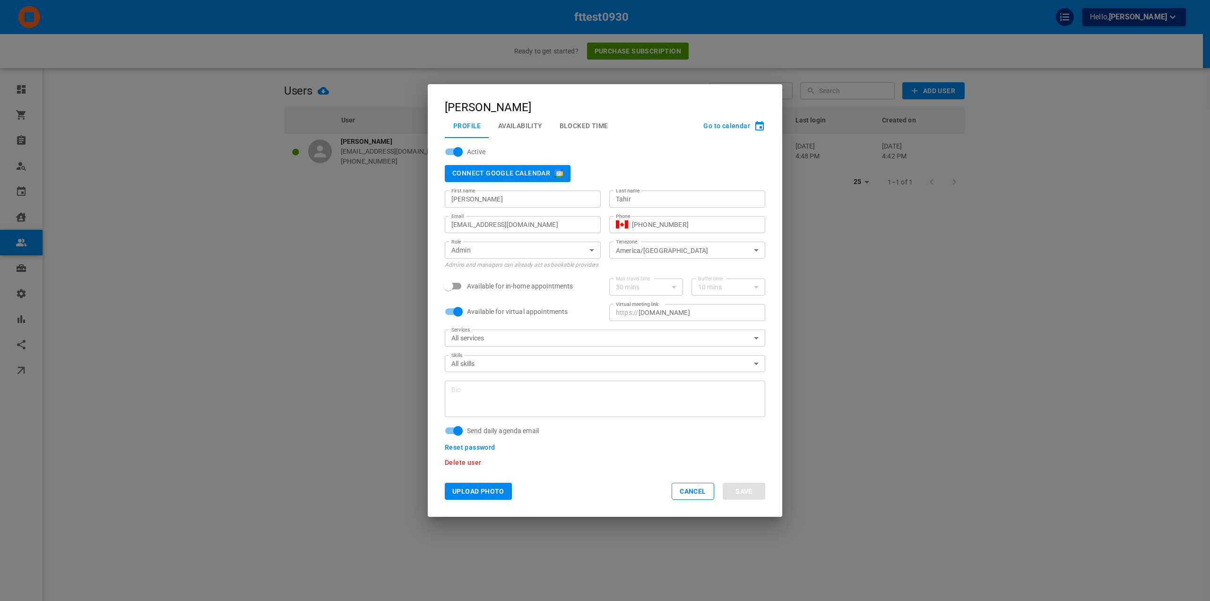
click at [524, 130] on button "Availability" at bounding box center [520, 125] width 61 height 25
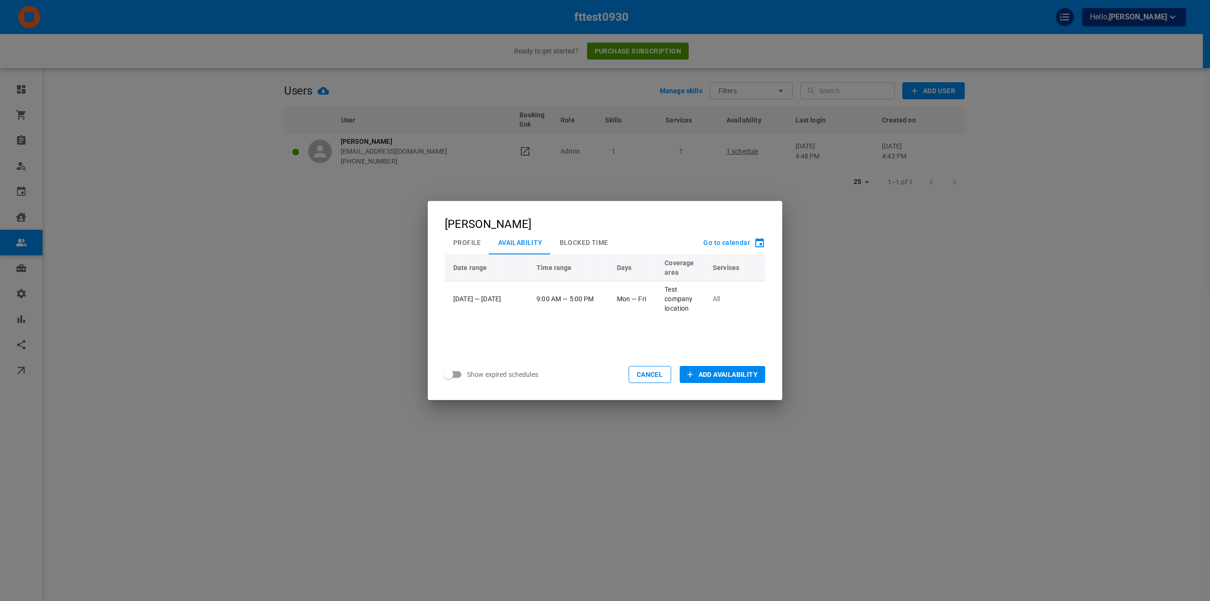
click at [839, 351] on div "Omar Tahir Profile Availability Blocked Time Go to calendar Date range Time ran…" at bounding box center [605, 300] width 1210 height 601
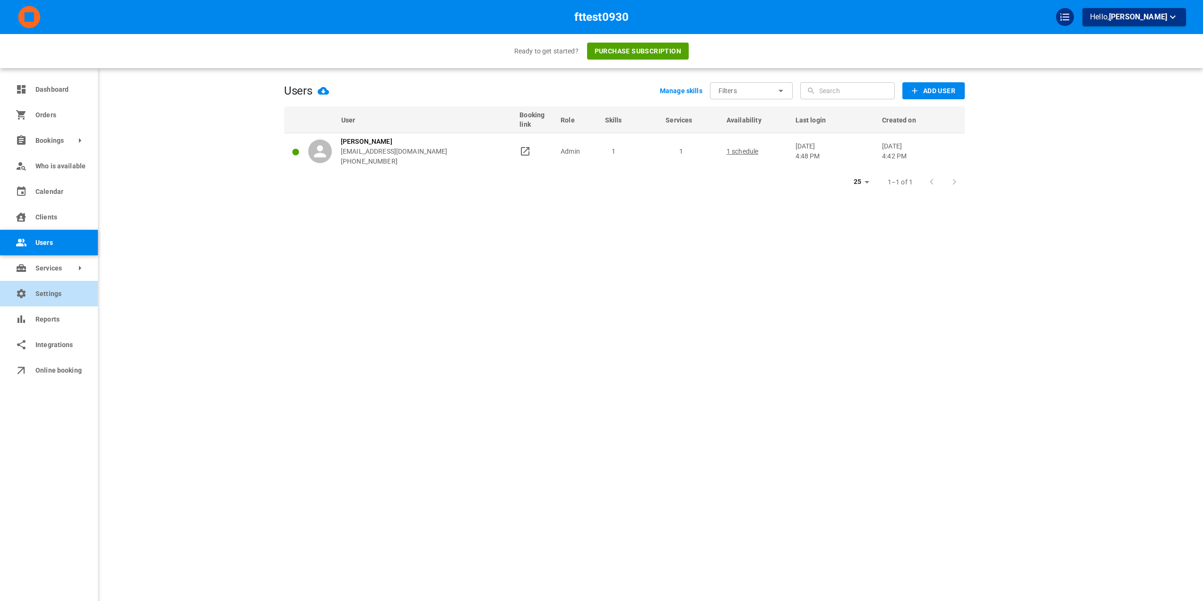
click at [36, 297] on span "Settings" at bounding box center [59, 294] width 48 height 10
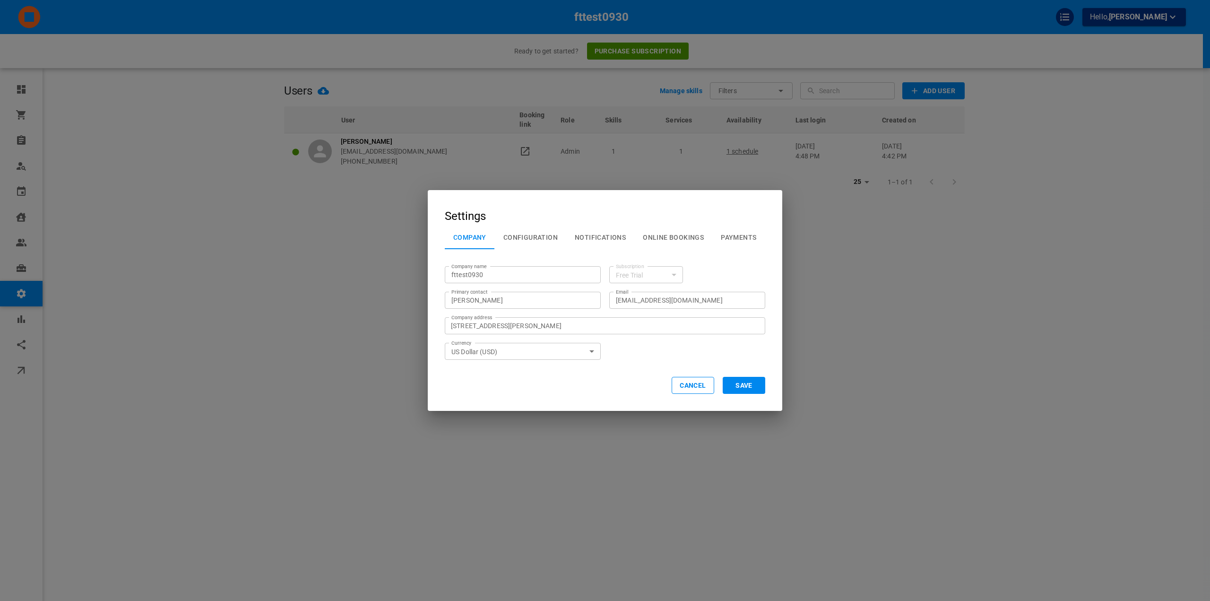
click at [530, 232] on button "Configuration" at bounding box center [530, 237] width 71 height 25
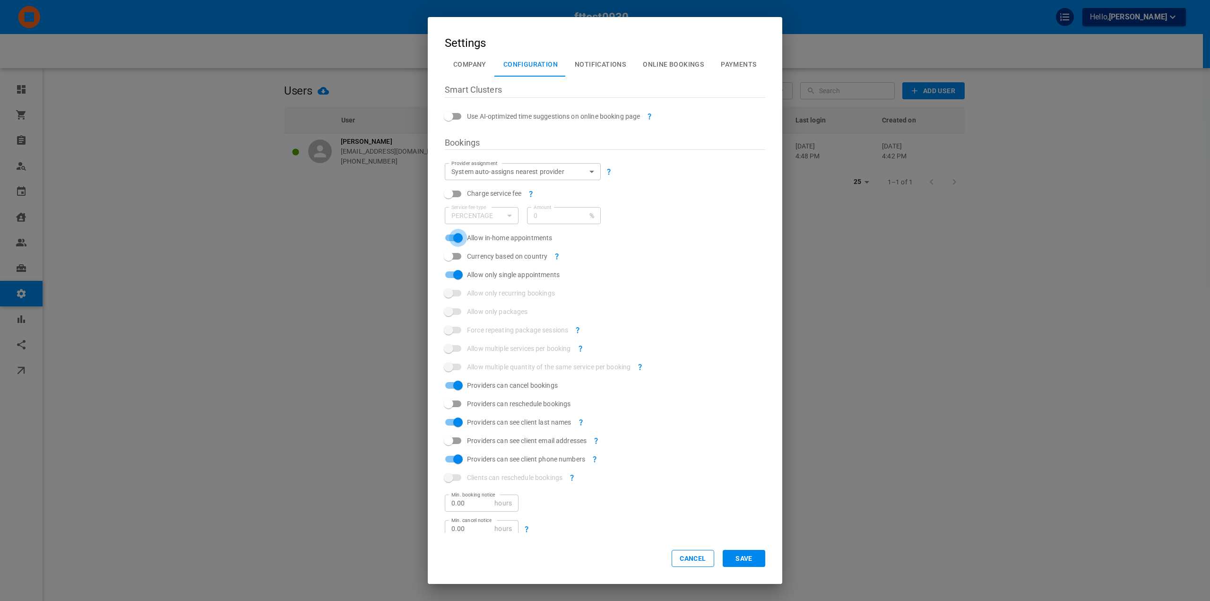
click at [462, 235] on input "Allow in-home appointments" at bounding box center [458, 238] width 54 height 18
checkbox input "false"
click at [453, 402] on input "Providers can reschedule bookings" at bounding box center [449, 404] width 54 height 18
checkbox input "true"
click at [458, 442] on input "Providers can see client email addresses" at bounding box center [449, 441] width 54 height 18
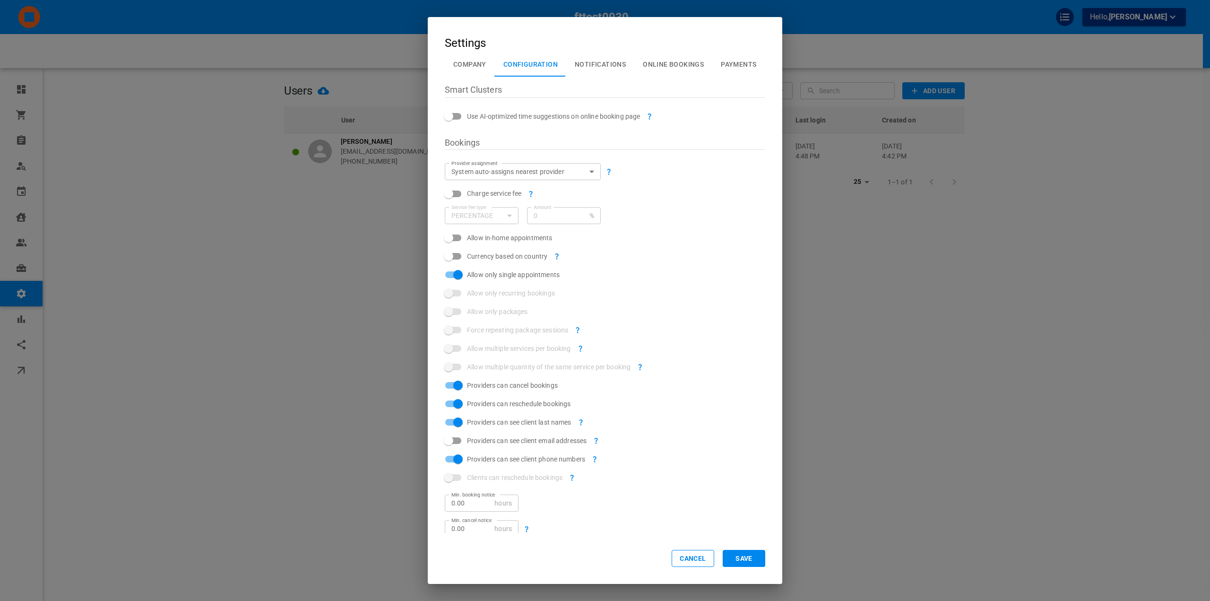
checkbox input "true"
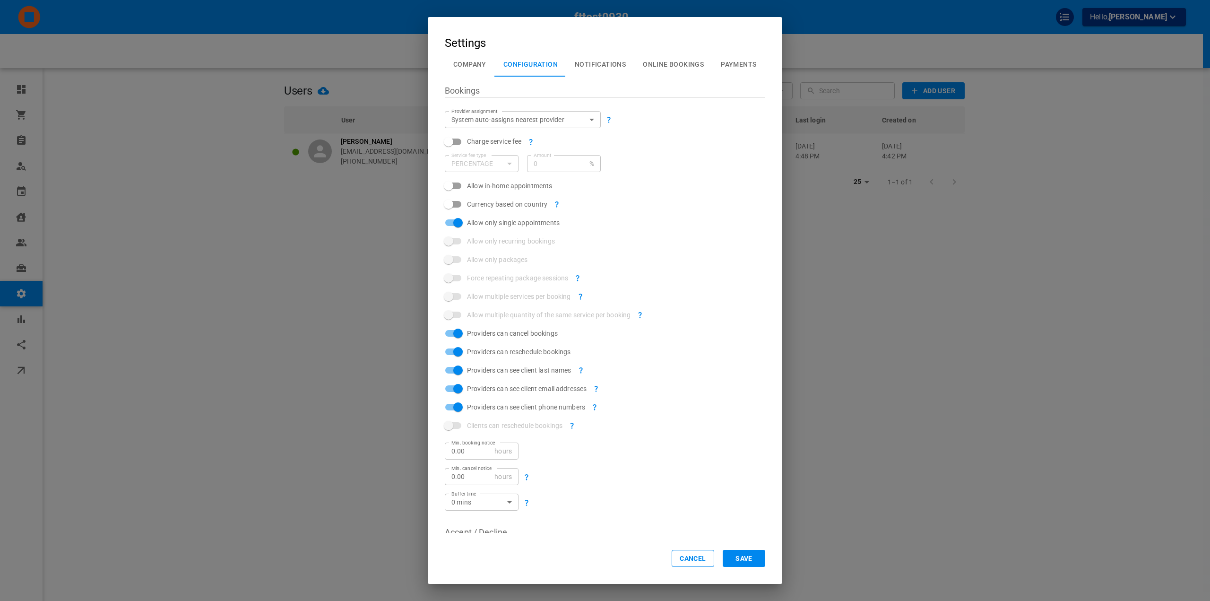
scroll to position [86, 0]
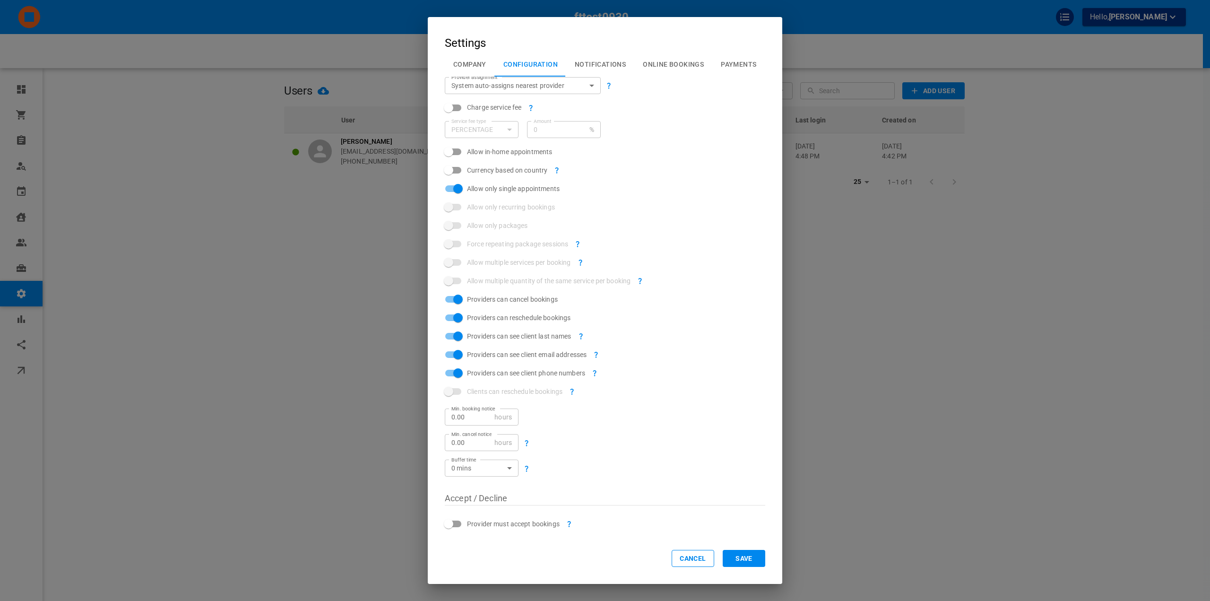
click at [738, 558] on button "Save" at bounding box center [744, 558] width 43 height 17
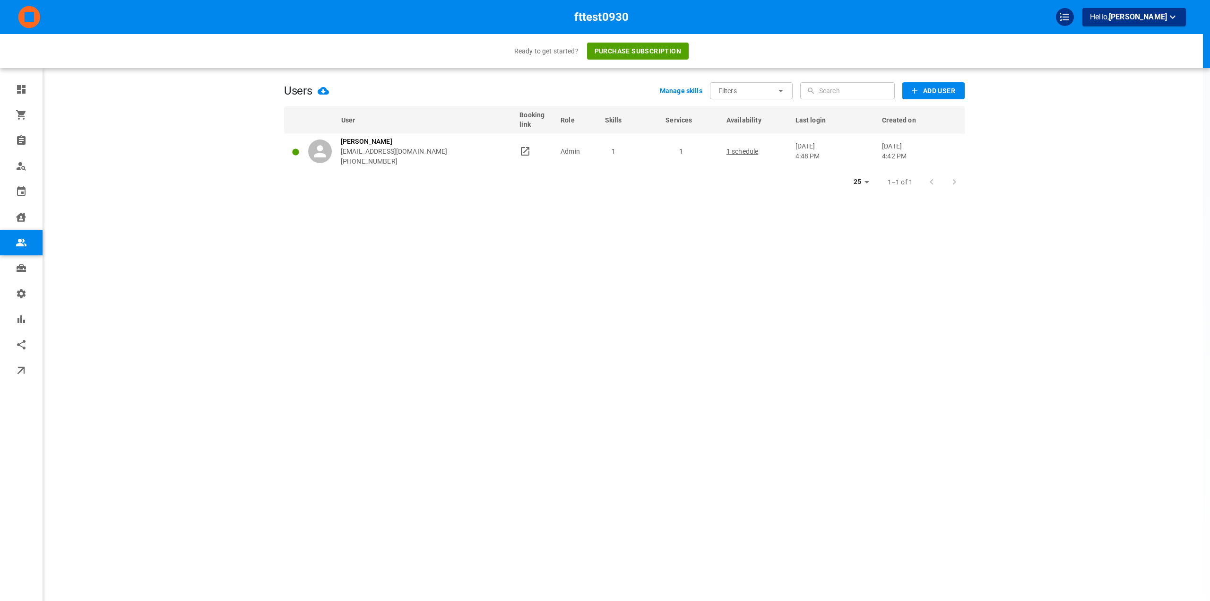
scroll to position [0, 0]
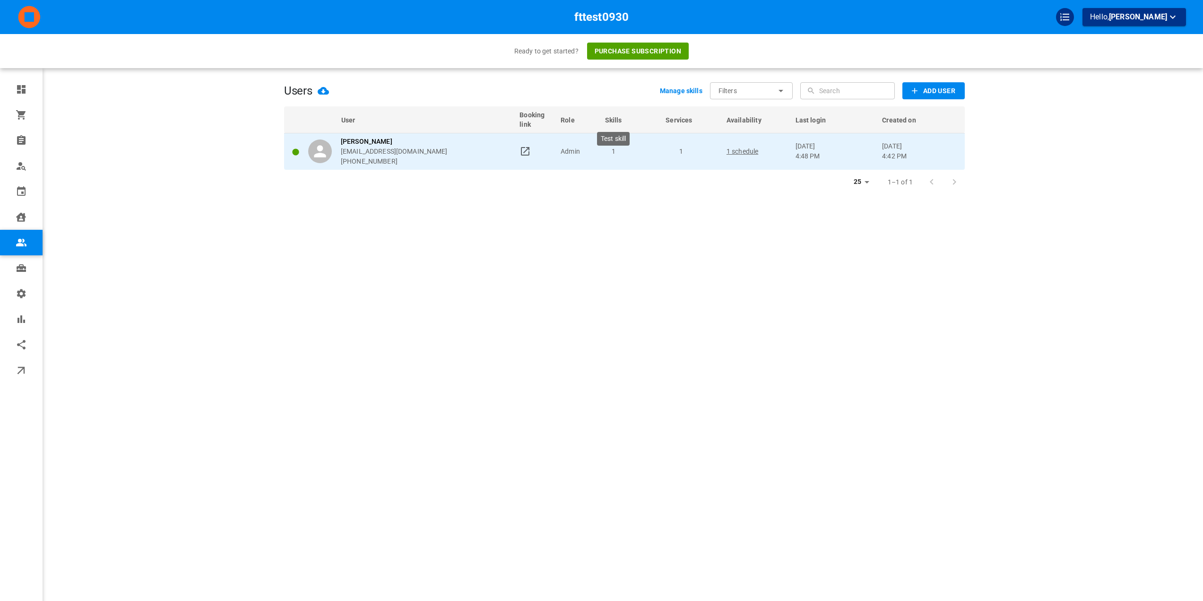
click at [592, 156] on p "1" at bounding box center [614, 152] width 52 height 10
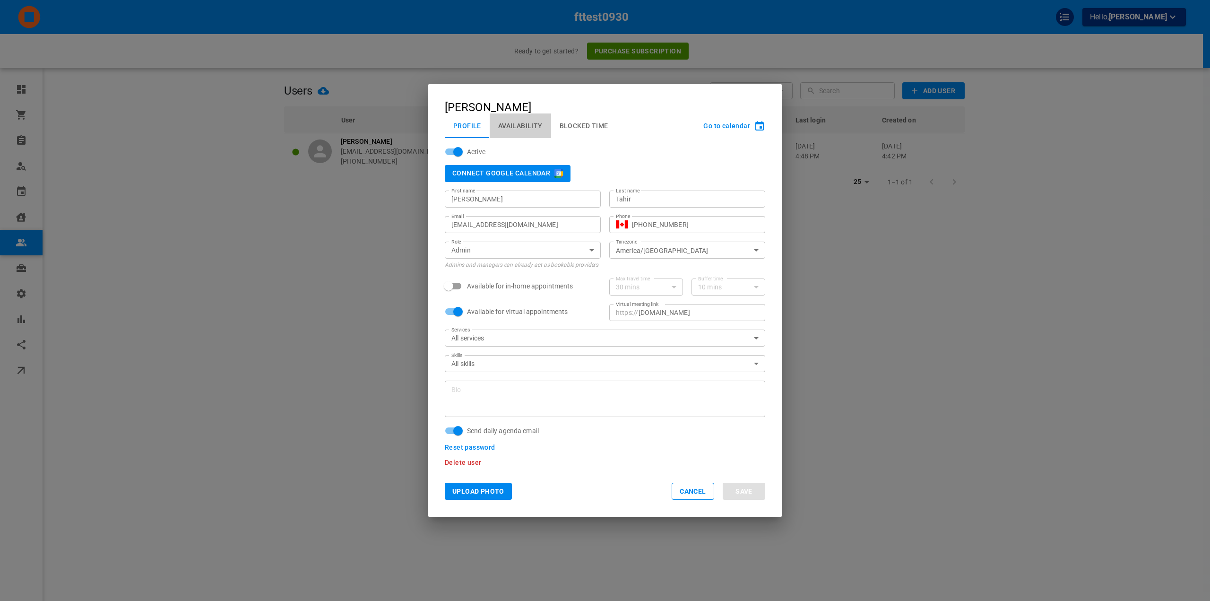
click at [532, 131] on button "Availability" at bounding box center [520, 125] width 61 height 25
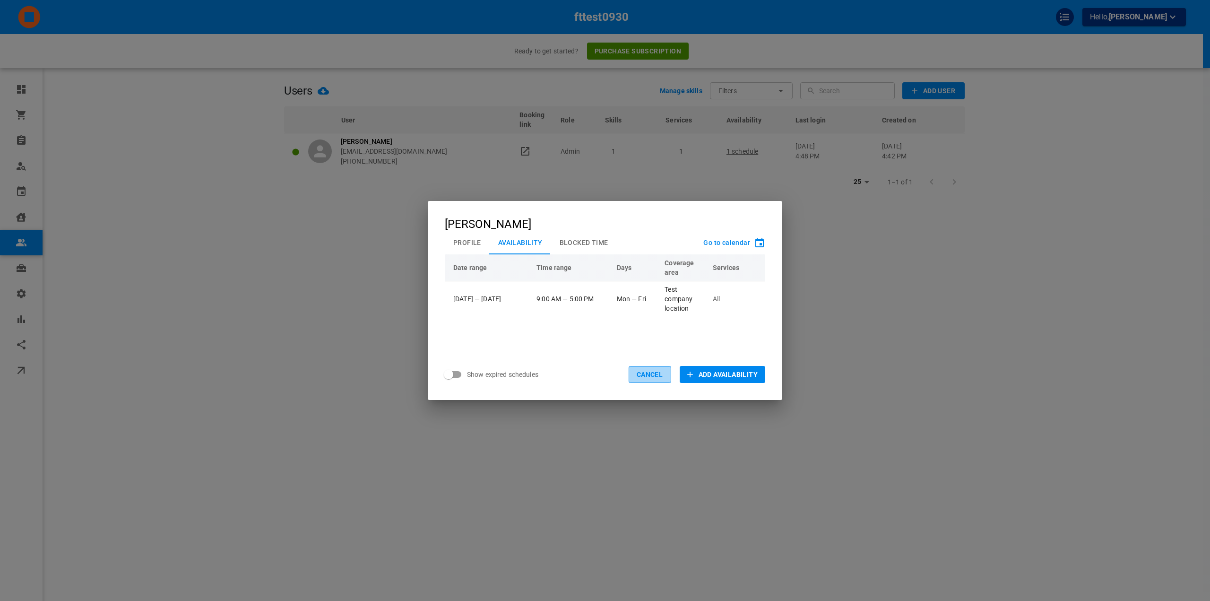
click at [660, 375] on button "Cancel" at bounding box center [650, 374] width 43 height 17
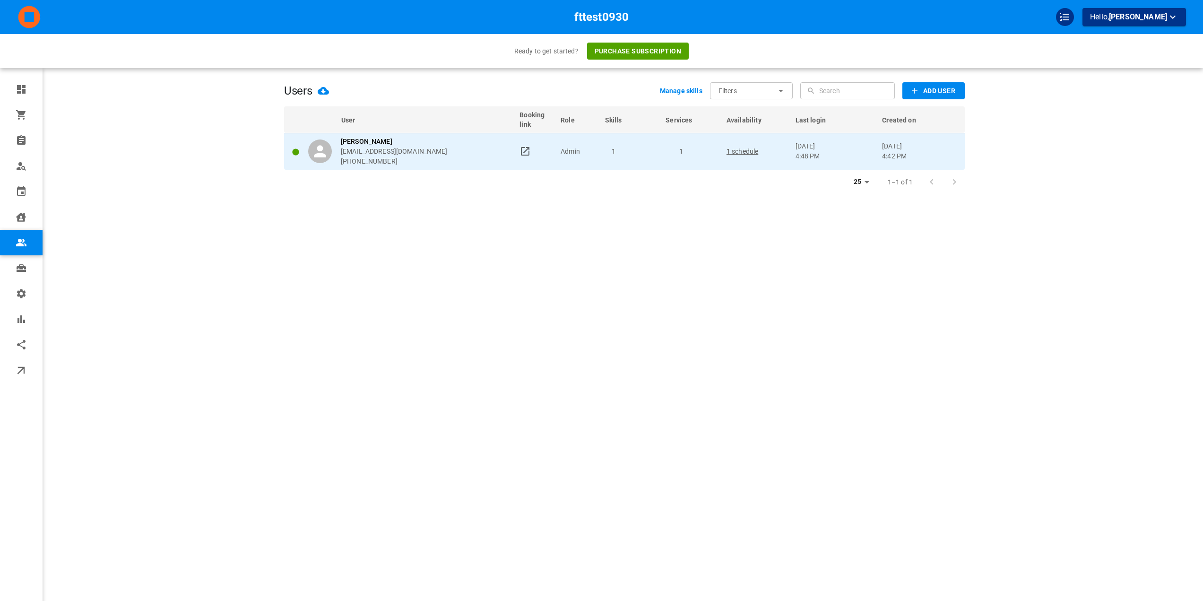
click at [478, 139] on div "Omar Tahir omar+fttest0930@gomarketbox.com +14168360759" at bounding box center [409, 152] width 203 height 30
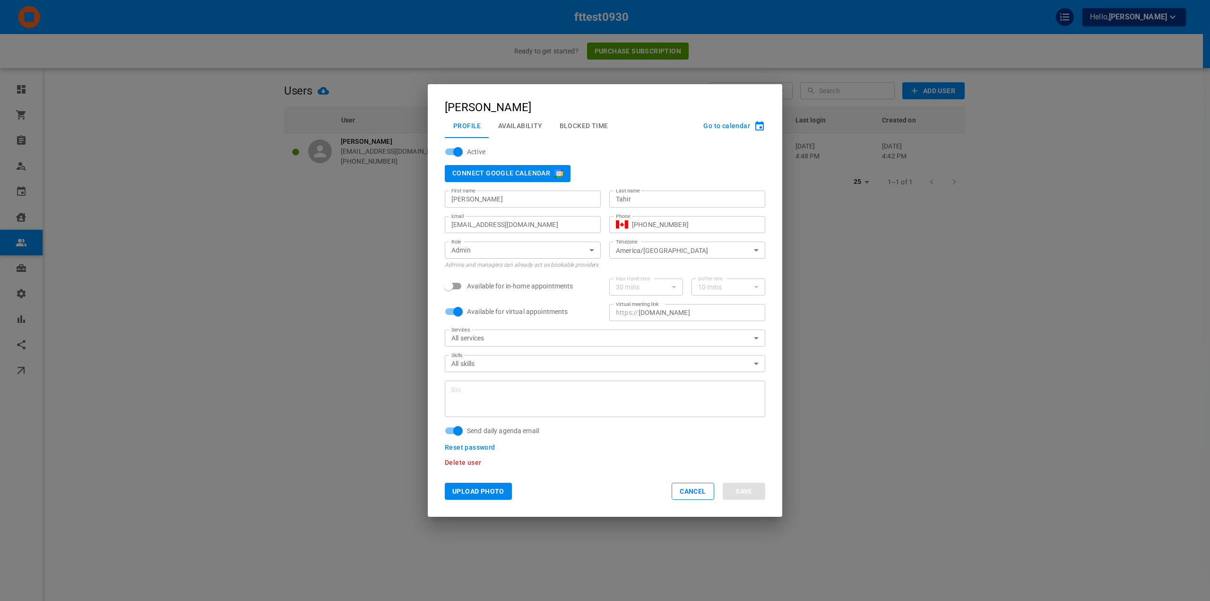
click at [539, 118] on button "Availability" at bounding box center [520, 125] width 61 height 25
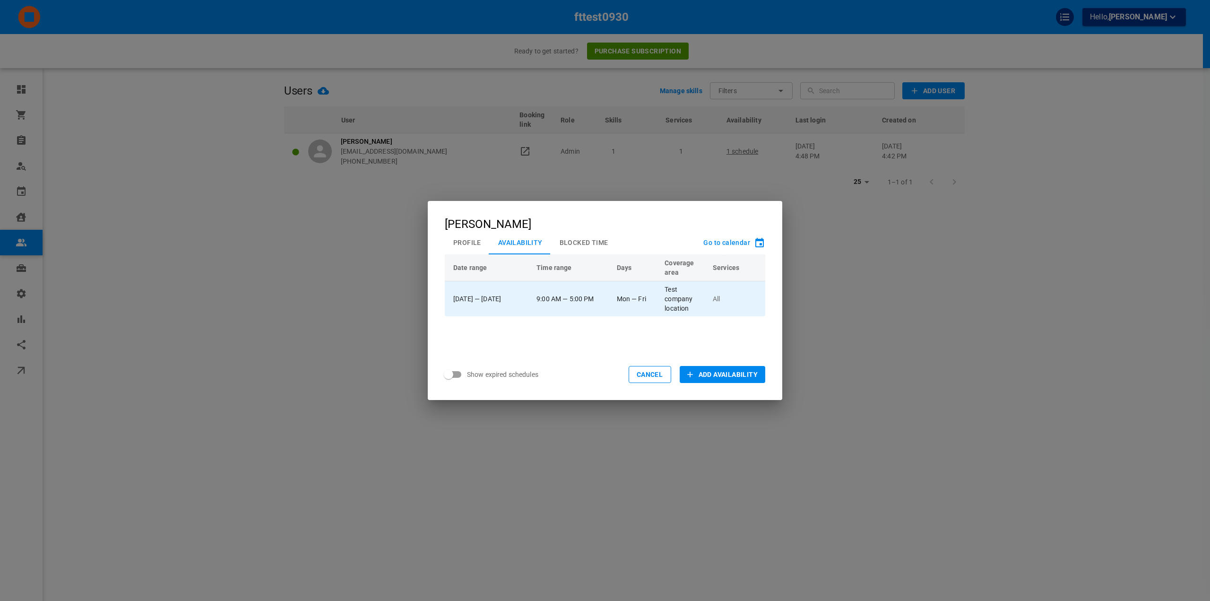
click at [613, 306] on td "9:00 AM — 5:00 PM" at bounding box center [572, 298] width 80 height 35
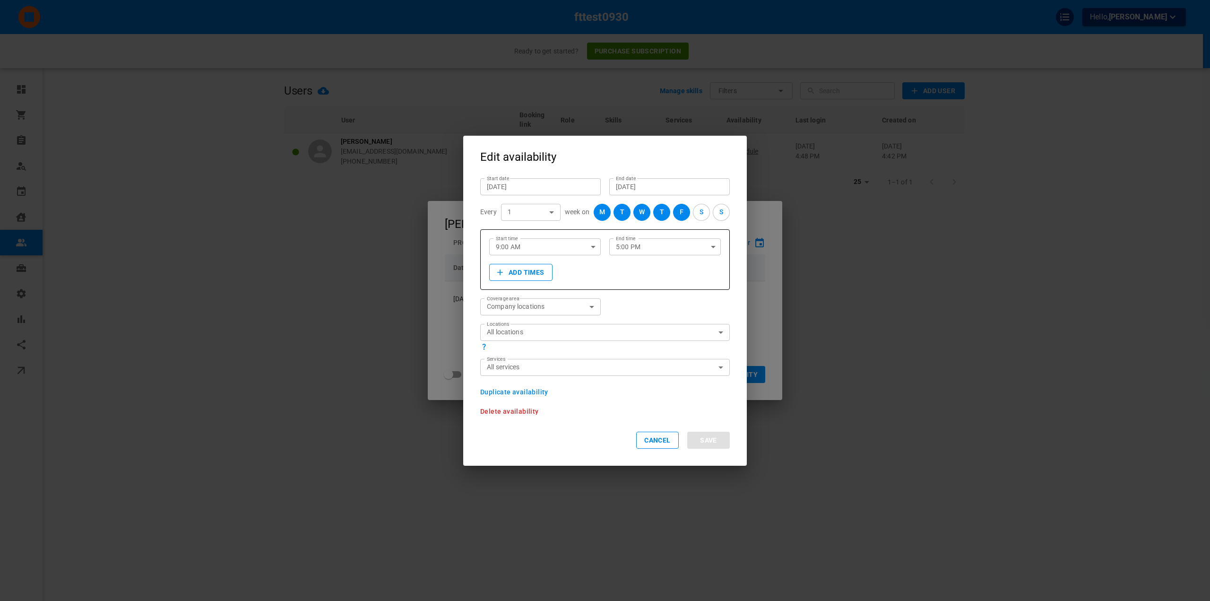
click at [639, 214] on div "W" at bounding box center [642, 212] width 6 height 10
click at [660, 211] on button "T" at bounding box center [661, 212] width 17 height 17
click at [660, 210] on div "T" at bounding box center [662, 212] width 4 height 10
click at [666, 214] on div "M T W T F S S" at bounding box center [662, 212] width 136 height 17
click at [680, 211] on div "F" at bounding box center [682, 212] width 4 height 10
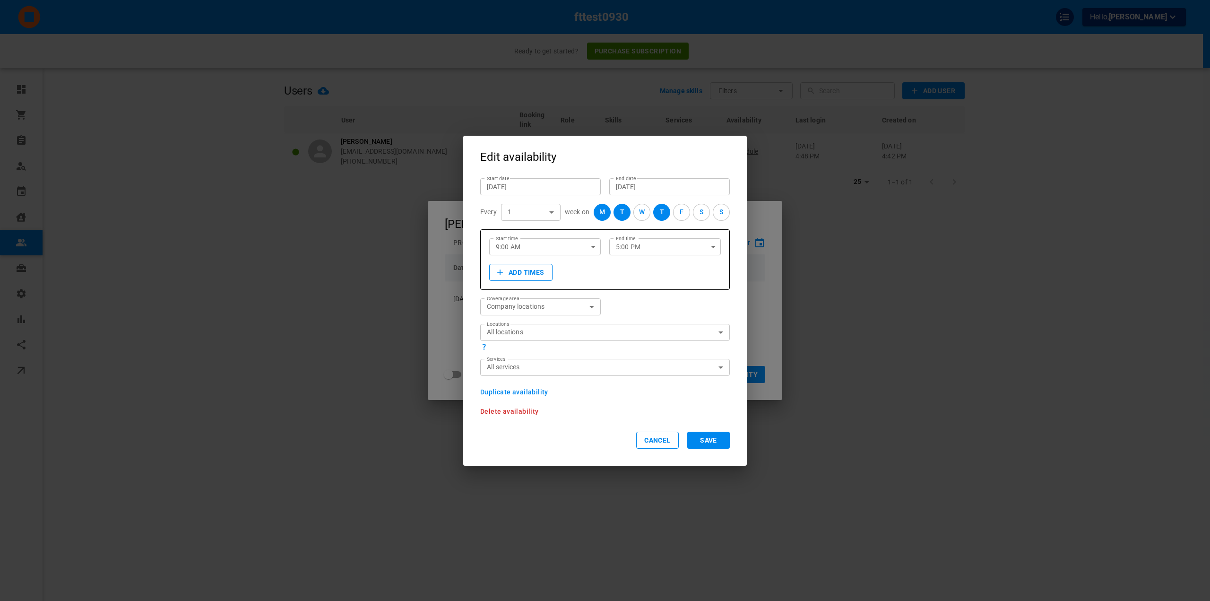
click at [521, 251] on input "9:00 AM" at bounding box center [535, 246] width 92 height 25
click at [541, 296] on li "11:00 AM" at bounding box center [543, 296] width 108 height 17
type input "11:00 AM"
click at [656, 243] on input "5:00 PM" at bounding box center [655, 246] width 92 height 25
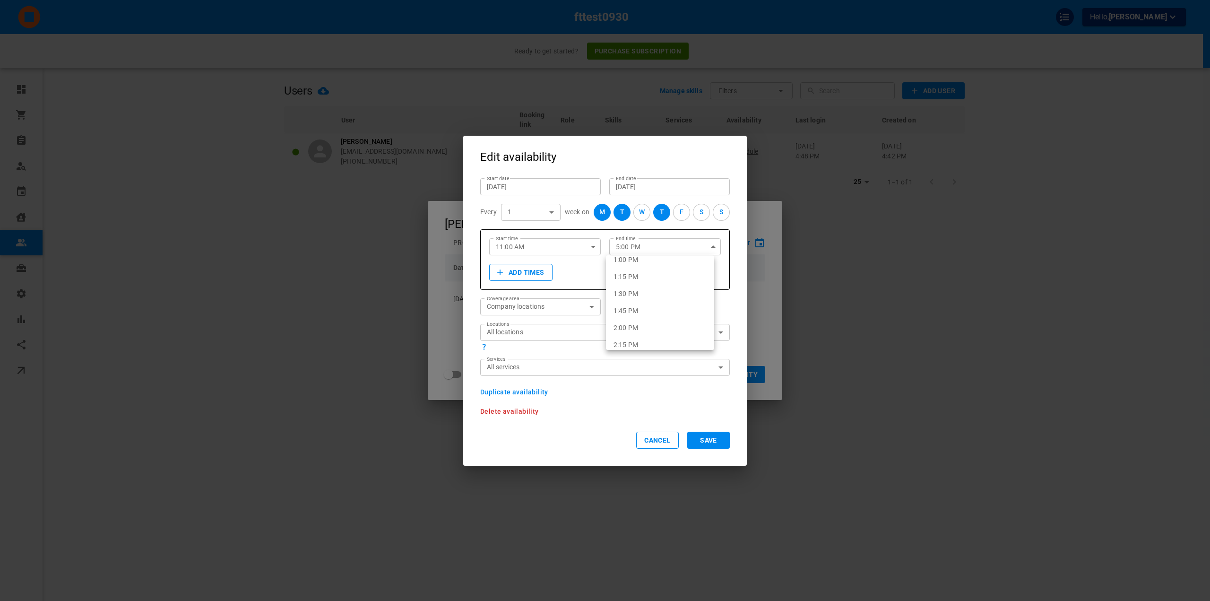
scroll to position [886, 0]
click at [646, 342] on li "2:00 PM" at bounding box center [660, 334] width 108 height 17
type input "2:00 PM"
click at [712, 439] on button "Save" at bounding box center [708, 440] width 43 height 17
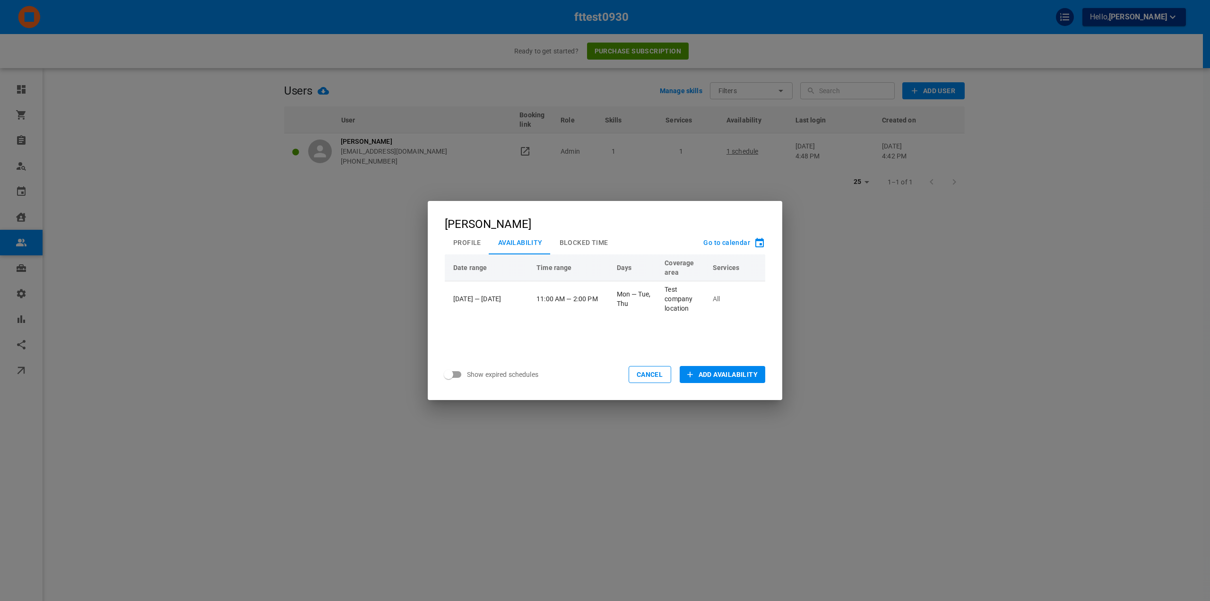
click at [142, 225] on div "Omar Tahir Profile Availability Blocked Time Go to calendar Date range Time ran…" at bounding box center [605, 300] width 1210 height 601
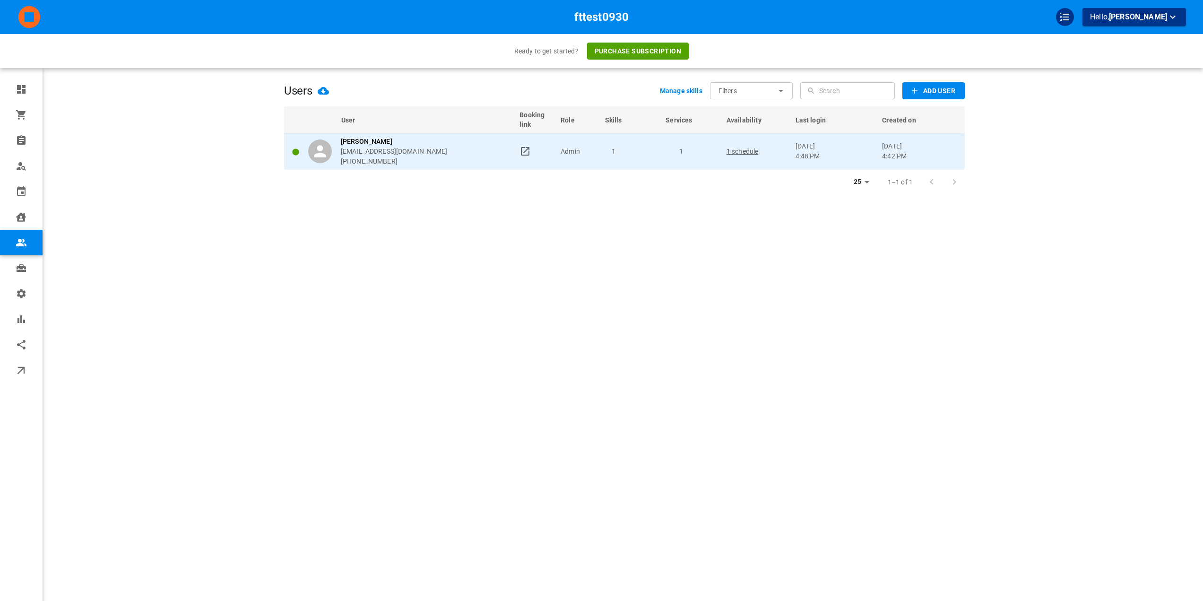
click at [532, 152] on td at bounding box center [535, 151] width 41 height 37
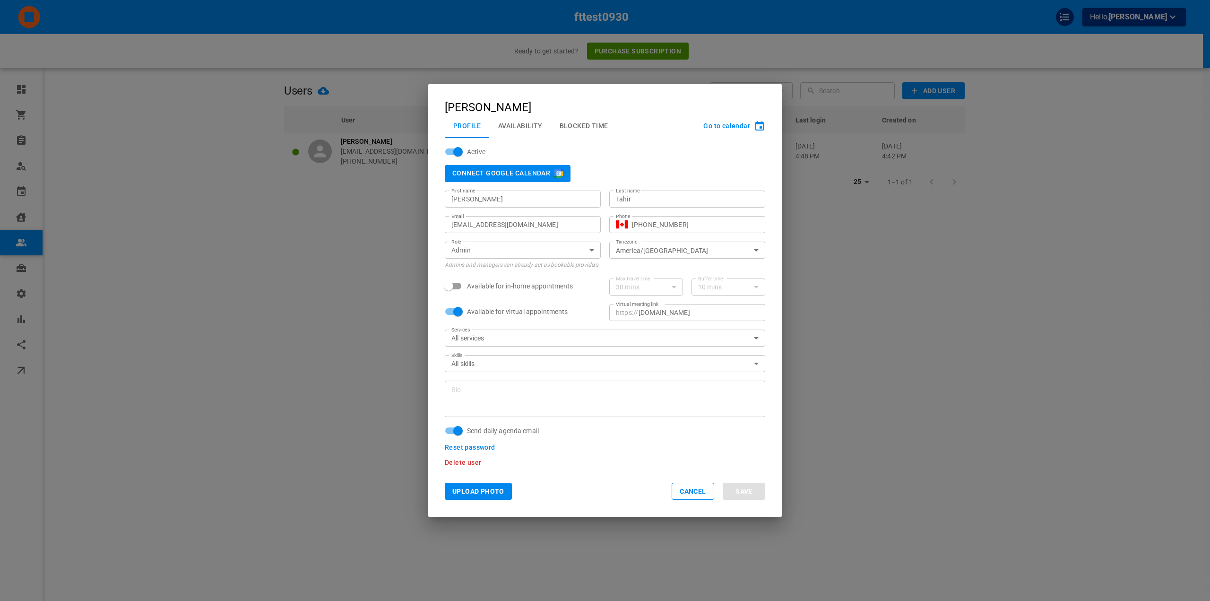
drag, startPoint x: 347, startPoint y: 157, endPoint x: 353, endPoint y: 157, distance: 6.1
click at [347, 157] on div "Omar Tahir Profile Availability Blocked Time Go to calendar Active Connect Goog…" at bounding box center [605, 300] width 1210 height 601
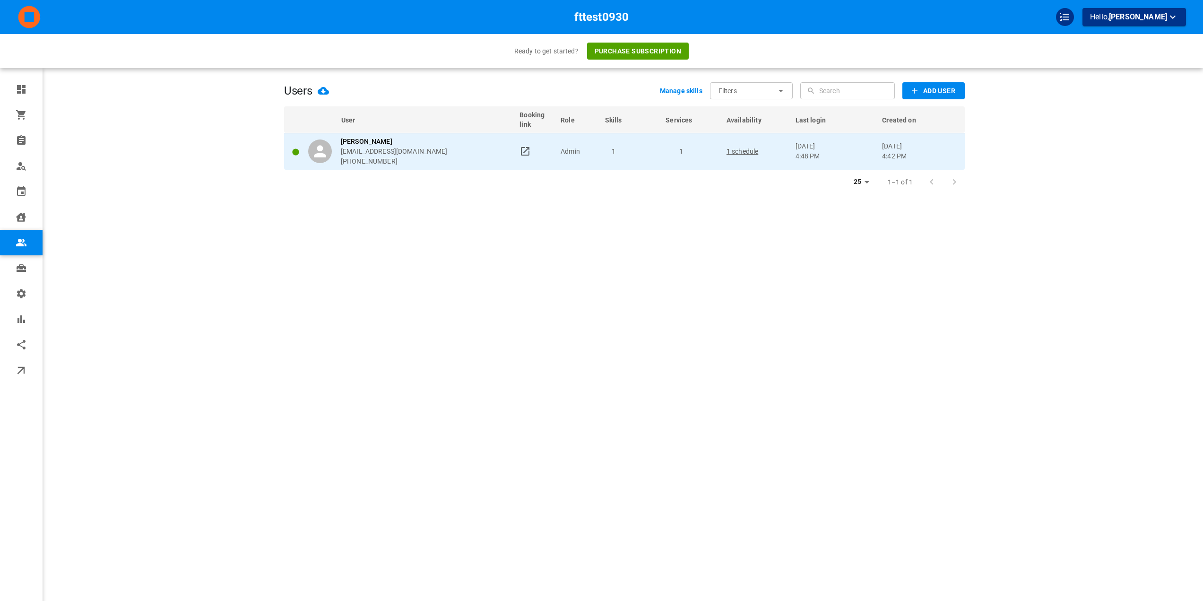
click at [523, 154] on icon at bounding box center [524, 151] width 11 height 11
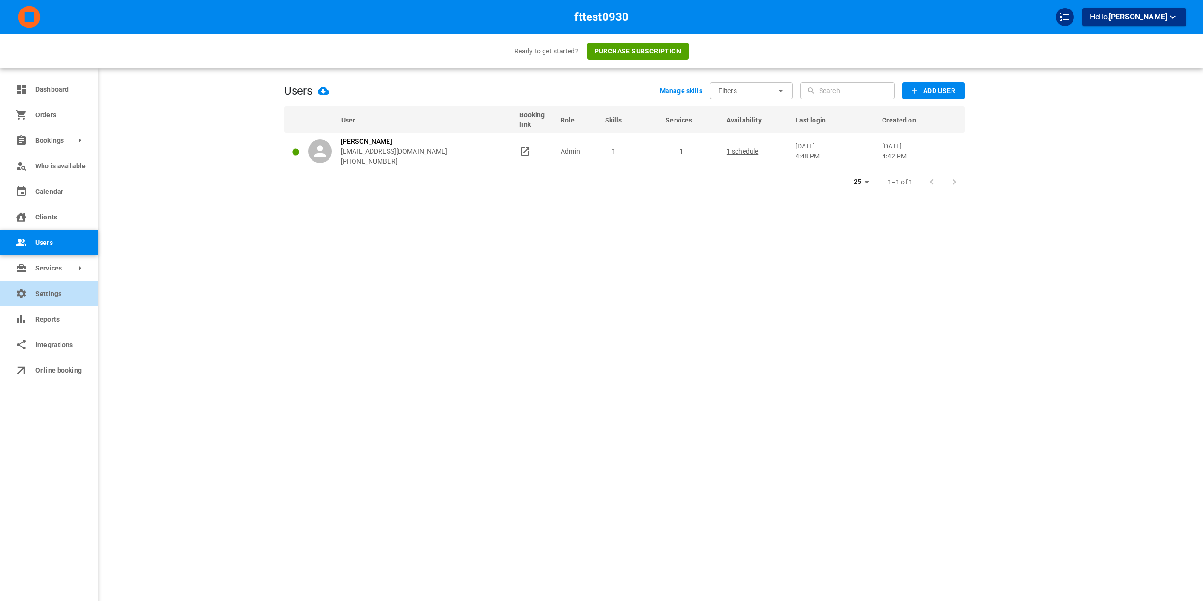
click at [25, 299] on link "Settings" at bounding box center [49, 294] width 98 height 26
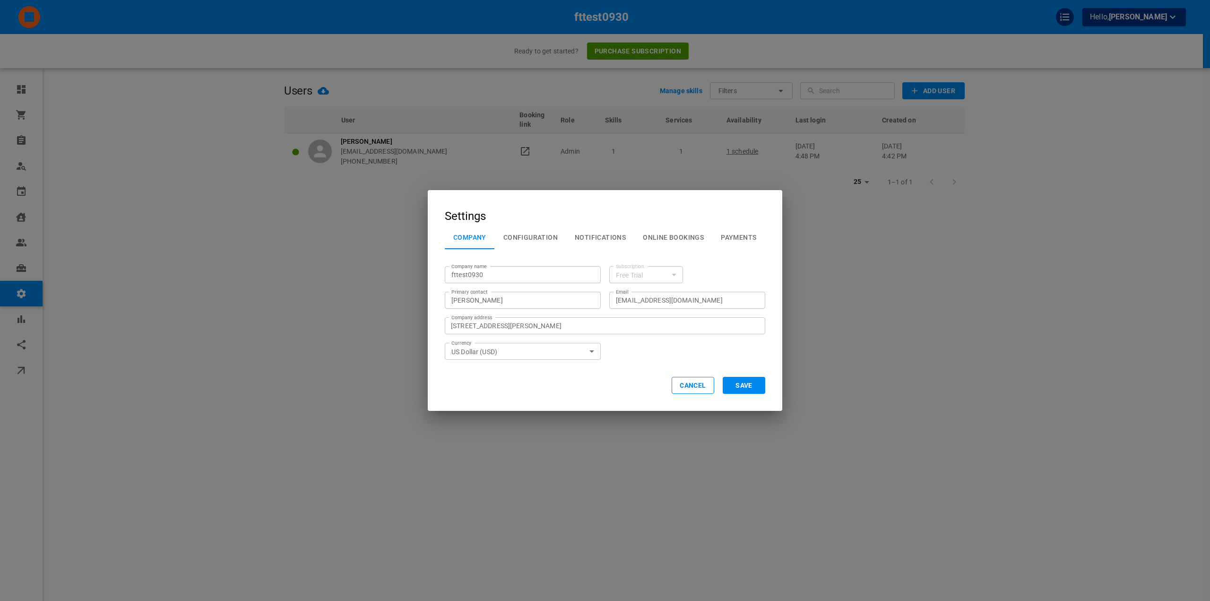
click at [546, 228] on button "Configuration" at bounding box center [530, 237] width 71 height 25
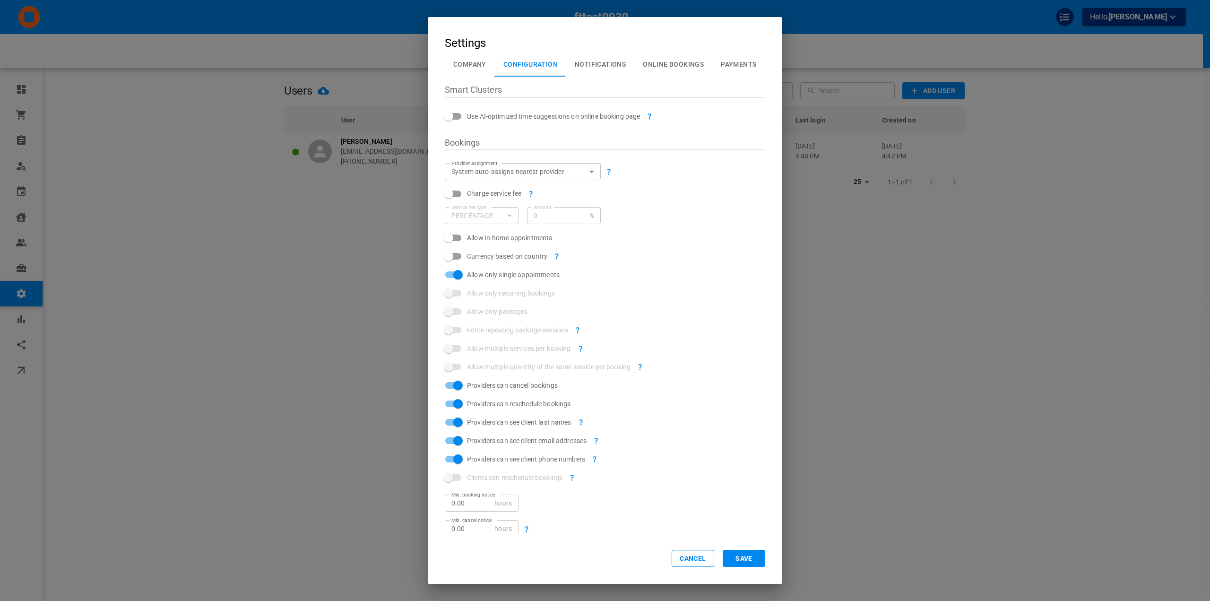
click at [553, 173] on body "fttest0930 Hello, Omar Tahir Ready to get started? Purchase subscription Dashbo…" at bounding box center [605, 329] width 1210 height 659
click at [679, 154] on div at bounding box center [605, 300] width 1210 height 601
click at [670, 65] on button "Online Bookings" at bounding box center [673, 64] width 78 height 25
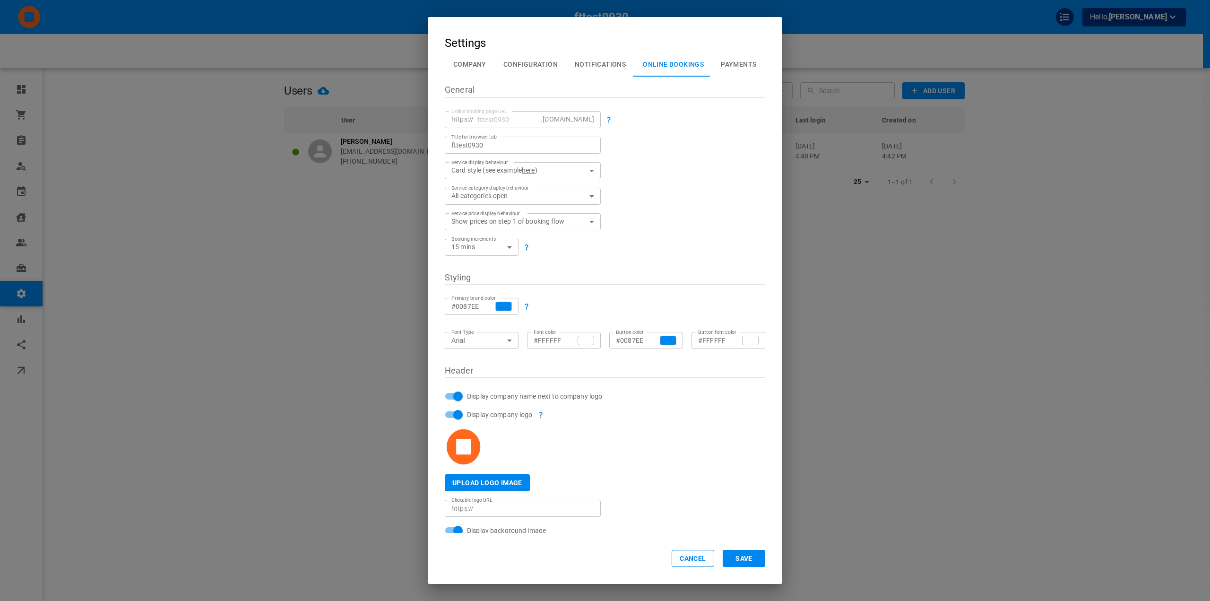
click at [489, 251] on body "fttest0930 Hello, Omar Tahir Ready to get started? Purchase subscription Dashbo…" at bounding box center [605, 329] width 1210 height 659
click at [481, 323] on li "30 mins" at bounding box center [482, 326] width 74 height 16
type input "30"
drag, startPoint x: 554, startPoint y: 140, endPoint x: 425, endPoint y: 153, distance: 129.7
click at [425, 153] on div "Settings Company Configuration Notifications Online Bookings Payments General O…" at bounding box center [605, 300] width 1210 height 601
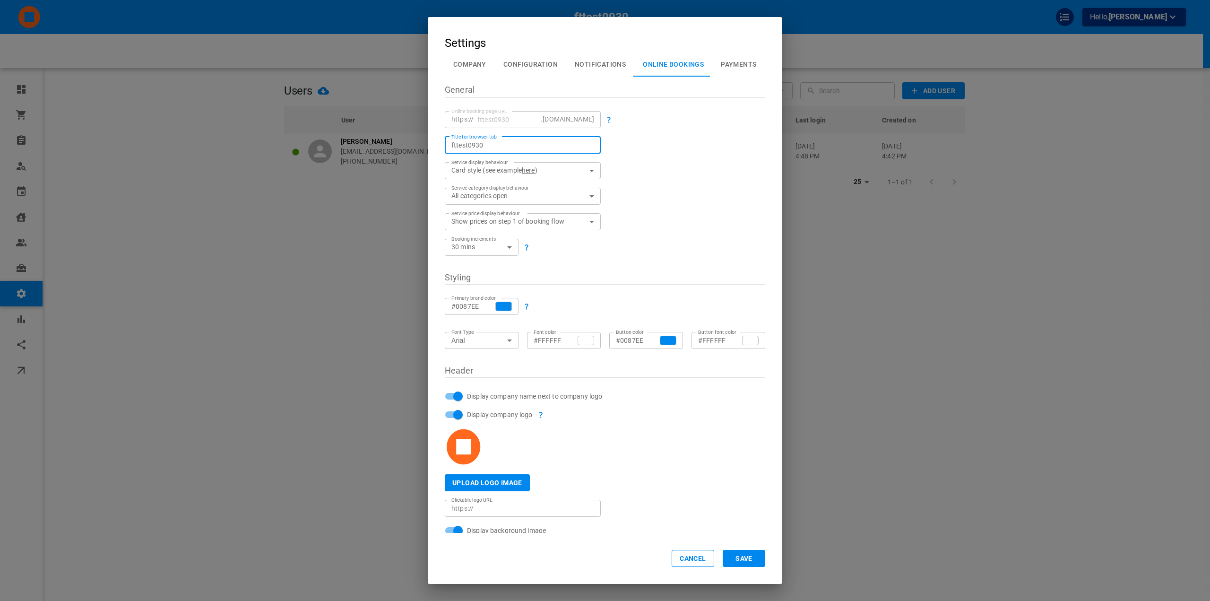
paste input "Schedule a meeting with Diana"
click at [759, 212] on div "Service price display behaviour Show prices on step 1 of booking flow true Serv…" at bounding box center [600, 218] width 329 height 26
click at [576, 147] on input "Schedule a meeting with Diana" at bounding box center [522, 144] width 143 height 9
type input "Schedule a meeting with Omar"
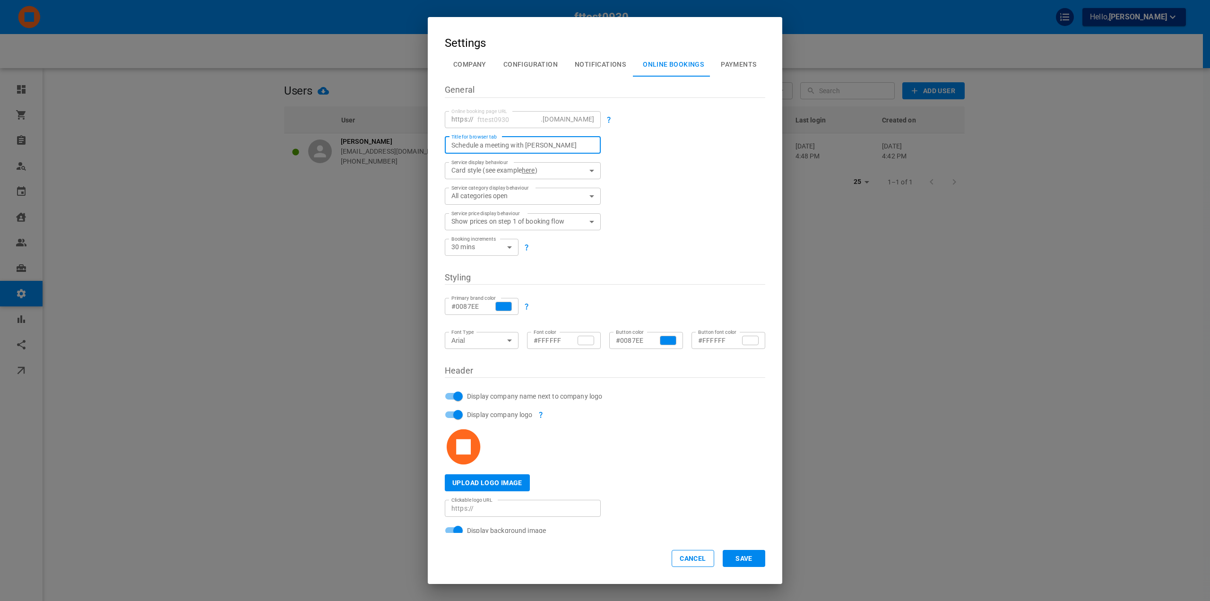
click at [650, 179] on div "Service category display behaviour All categories open ALLOPEN Service category…" at bounding box center [600, 192] width 329 height 26
click at [683, 28] on div "Settings Company Configuration Notifications Online Bookings Payments General O…" at bounding box center [605, 300] width 354 height 567
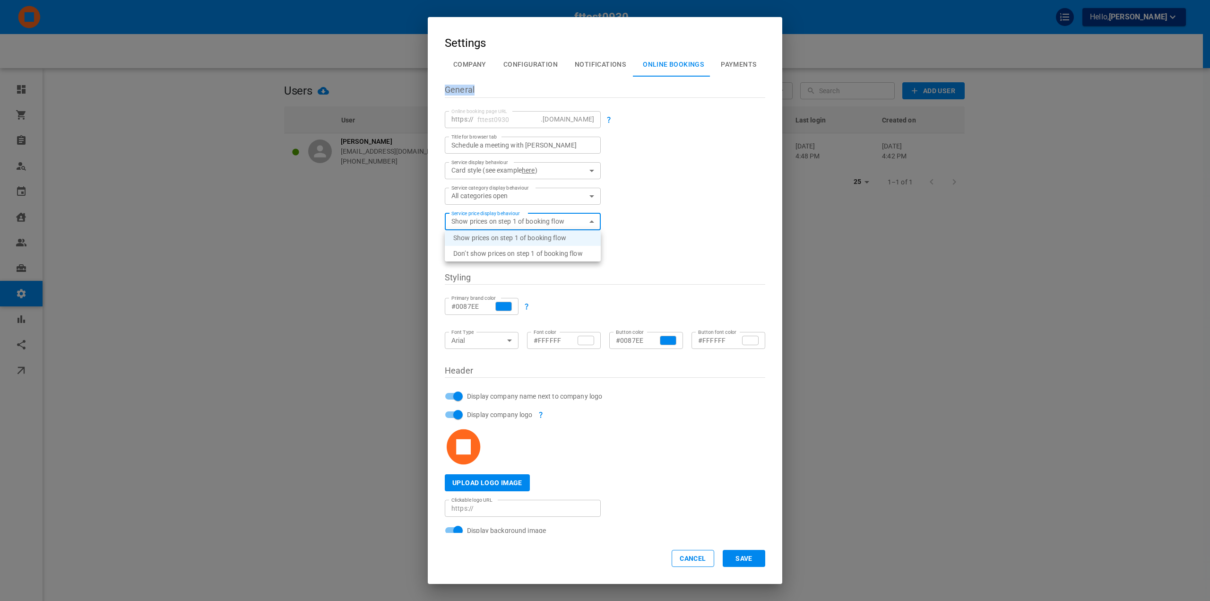
click at [563, 221] on body "fttest0930 Hello, Omar Tahir Ready to get started? Purchase subscription Dashbo…" at bounding box center [605, 329] width 1210 height 659
click at [537, 252] on li "Don’t show prices on step 1 of booking flow" at bounding box center [523, 254] width 156 height 16
type input "false"
click at [622, 242] on div at bounding box center [642, 243] width 82 height 9
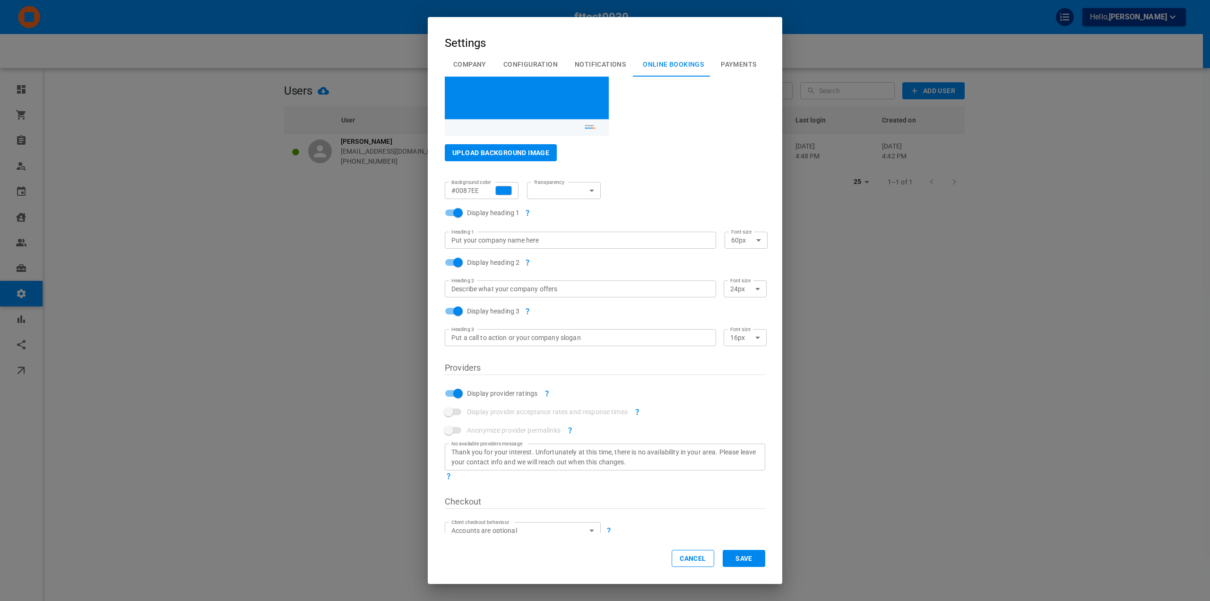
scroll to position [653, 0]
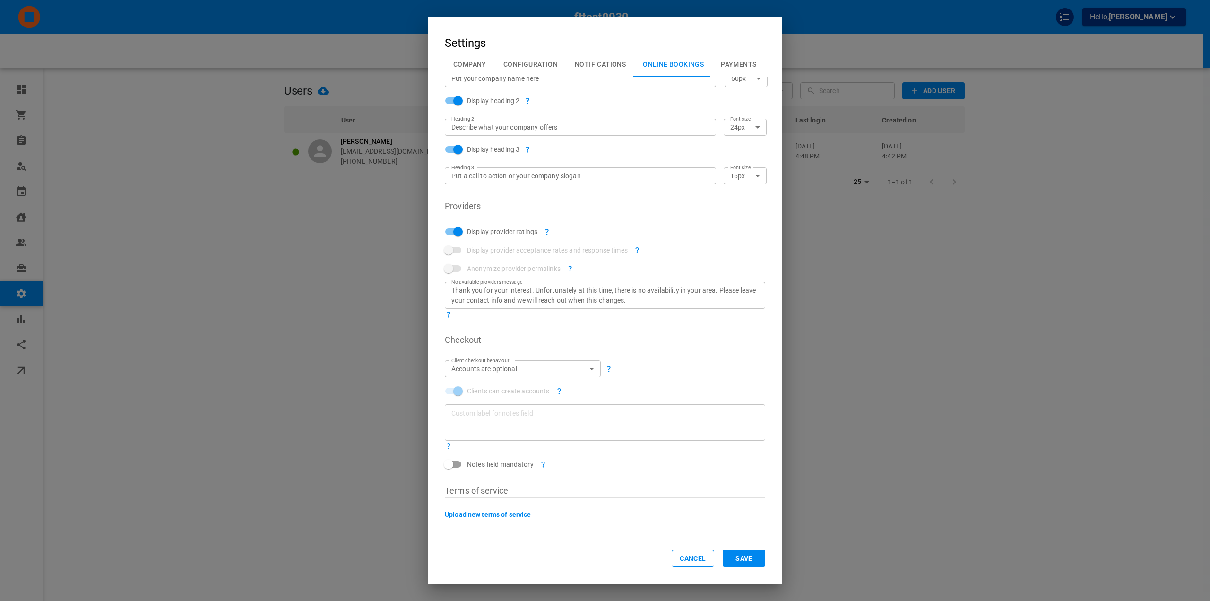
click at [457, 234] on input "Display provider ratings" at bounding box center [458, 232] width 54 height 18
checkbox input "false"
click at [450, 278] on div "No available providers message Thank you for your interest. Unfortunately at th…" at bounding box center [600, 295] width 329 height 45
click at [450, 271] on span at bounding box center [453, 268] width 16 height 7
click at [450, 270] on span at bounding box center [453, 268] width 16 height 7
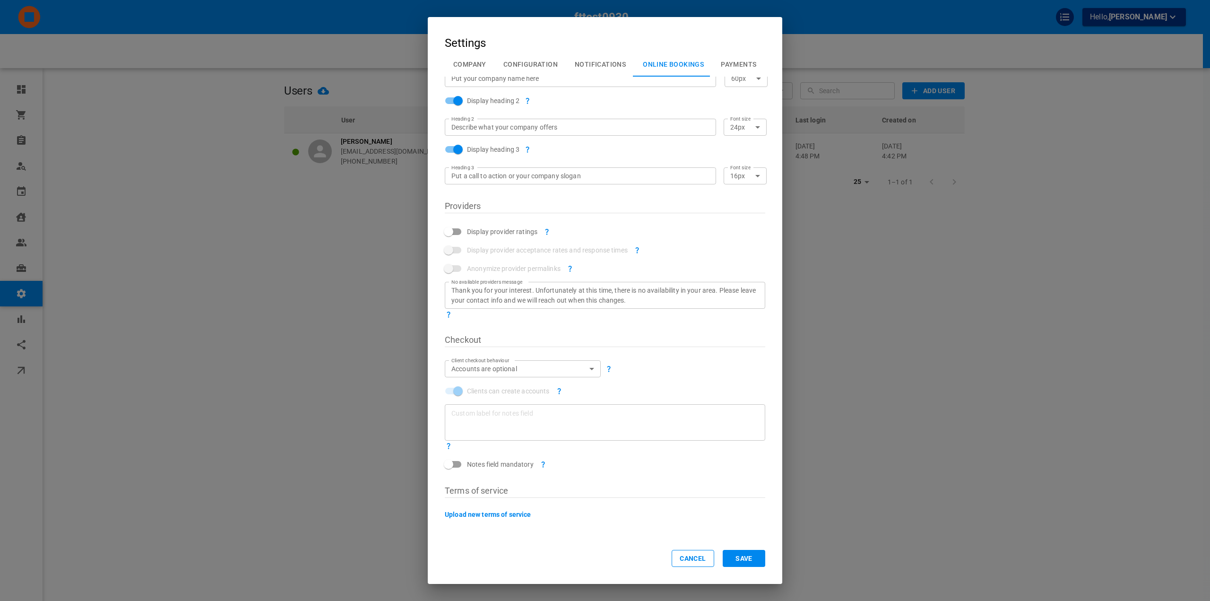
click at [727, 557] on button "Save" at bounding box center [744, 558] width 43 height 17
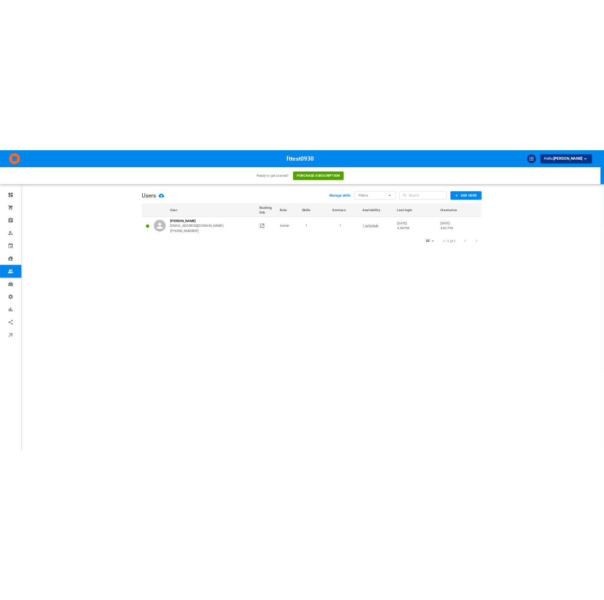
scroll to position [0, 0]
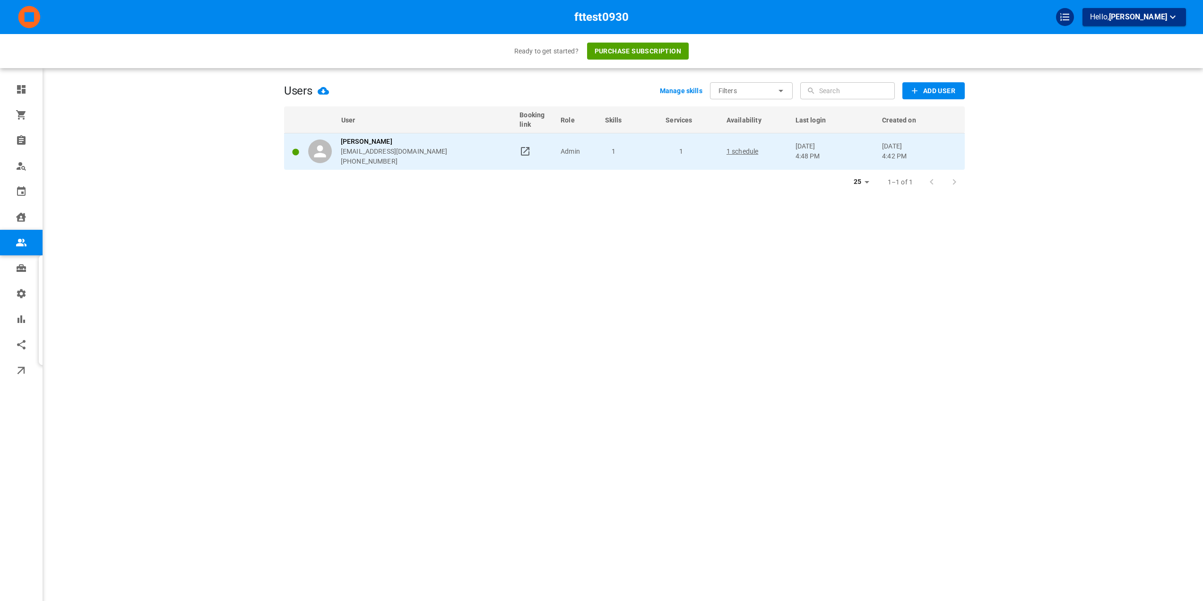
click at [529, 147] on icon at bounding box center [525, 151] width 9 height 9
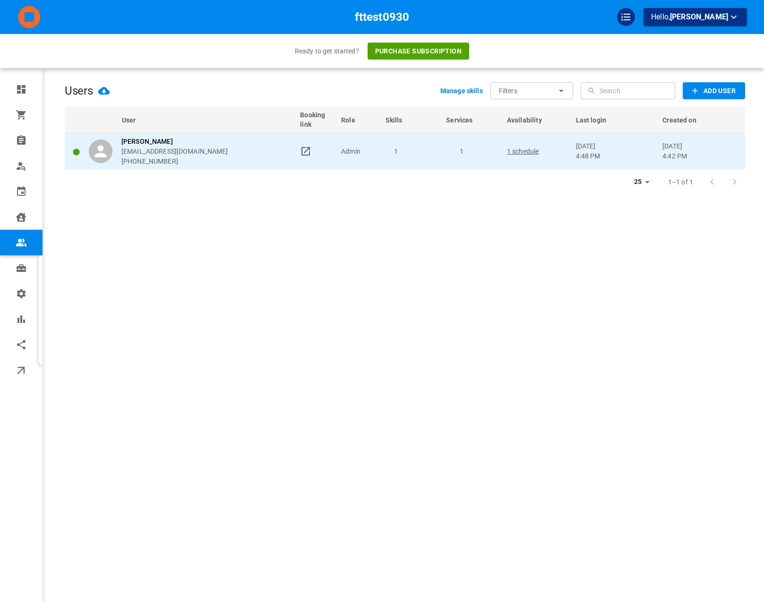
click at [334, 166] on td at bounding box center [316, 151] width 41 height 37
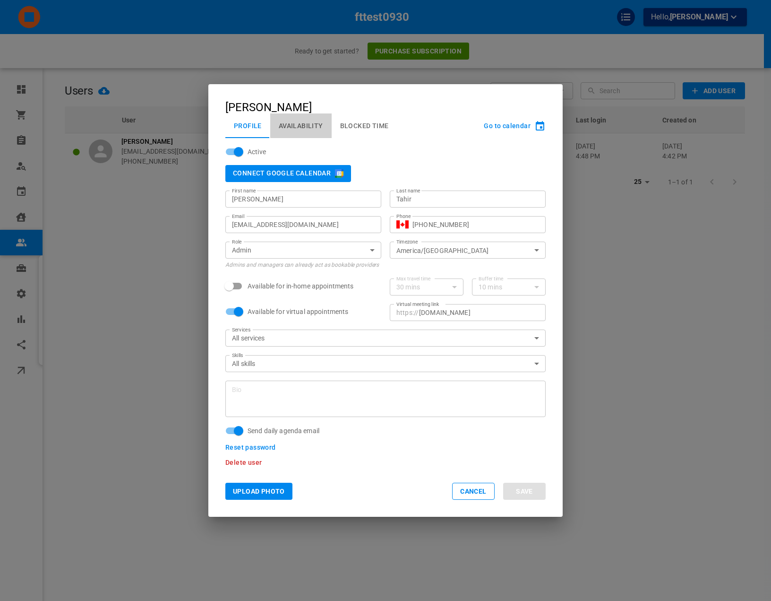
click at [317, 125] on button "Availability" at bounding box center [300, 125] width 61 height 25
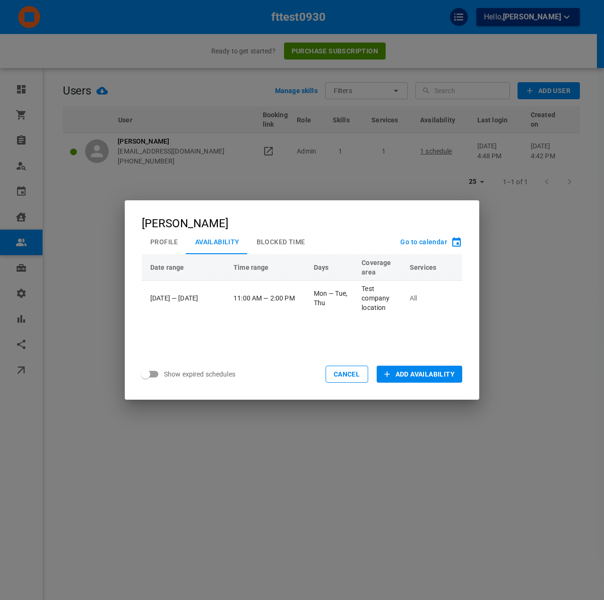
click at [147, 170] on div "Omar Tahir Profile Availability Blocked Time Go to calendar Date range Time ran…" at bounding box center [302, 300] width 604 height 600
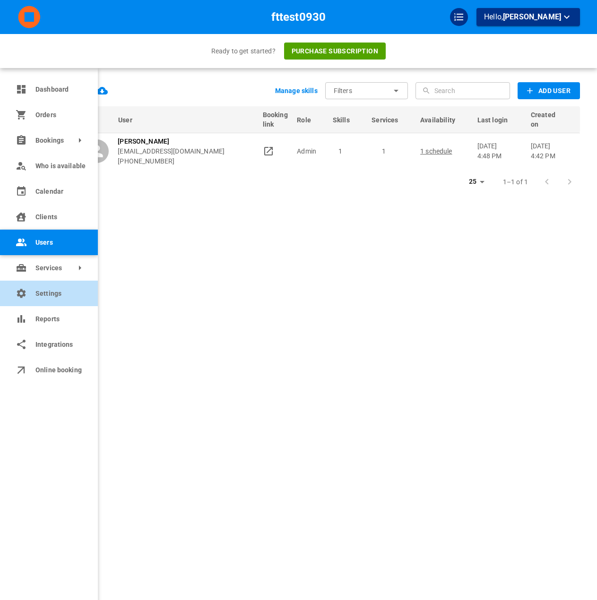
click at [46, 288] on link "Settings" at bounding box center [49, 294] width 98 height 26
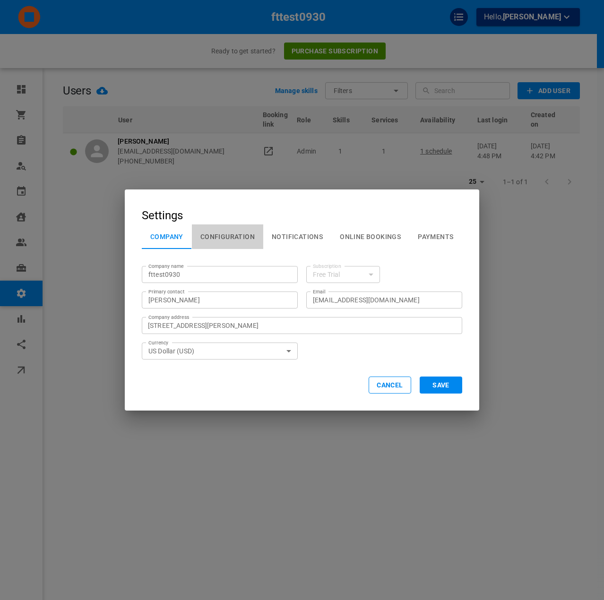
click at [247, 239] on button "Configuration" at bounding box center [227, 237] width 71 height 25
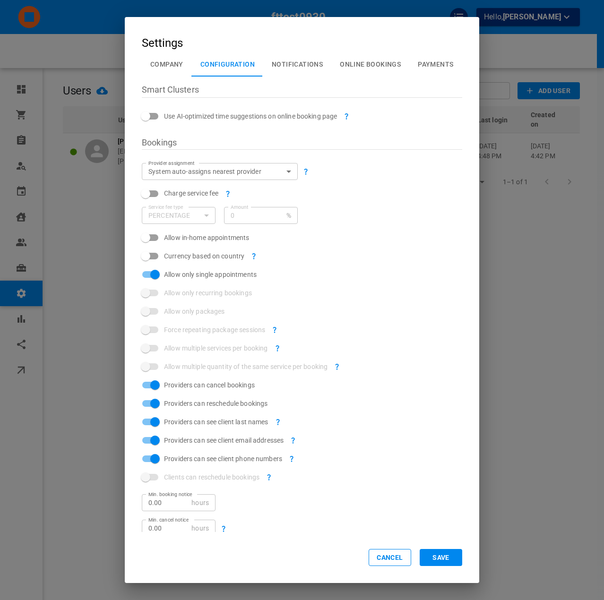
click at [77, 116] on div "Settings Company Configuration Notifications Online Bookings Payments Smart Clu…" at bounding box center [302, 300] width 604 height 600
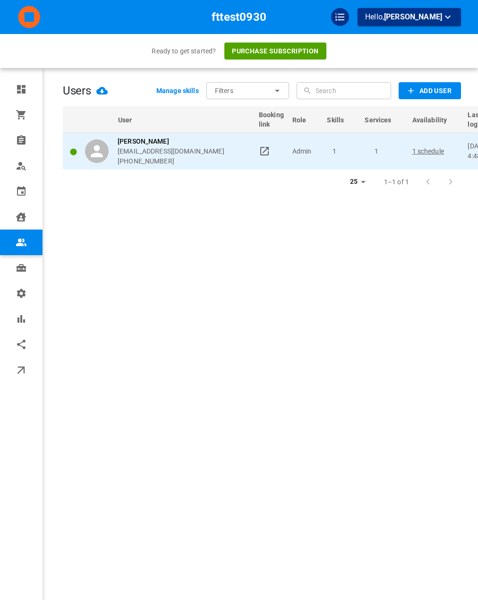
click at [230, 146] on div "Omar Tahir omar+fttest0930@gomarketbox.com +14168360759" at bounding box center [167, 152] width 165 height 30
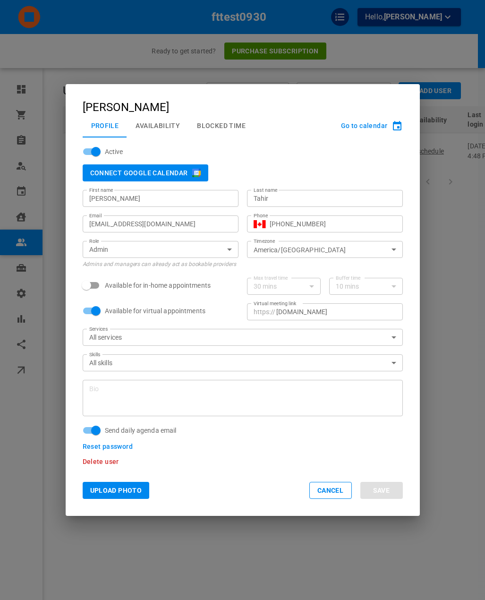
click at [162, 125] on button "Availability" at bounding box center [157, 125] width 61 height 25
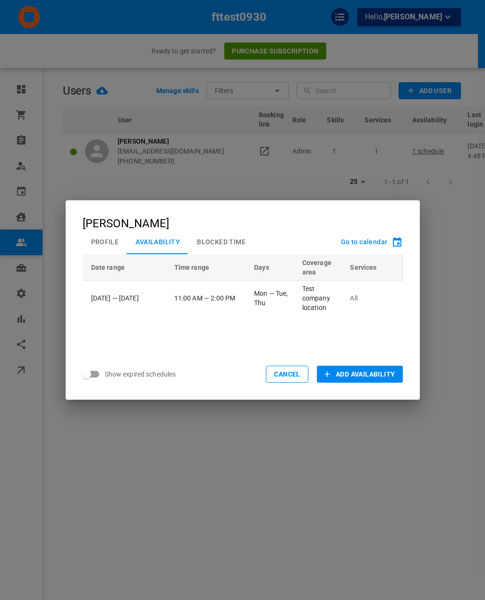
click at [46, 281] on div "Omar Tahir Profile Availability Blocked Time Go to calendar Date range Time ran…" at bounding box center [242, 300] width 485 height 600
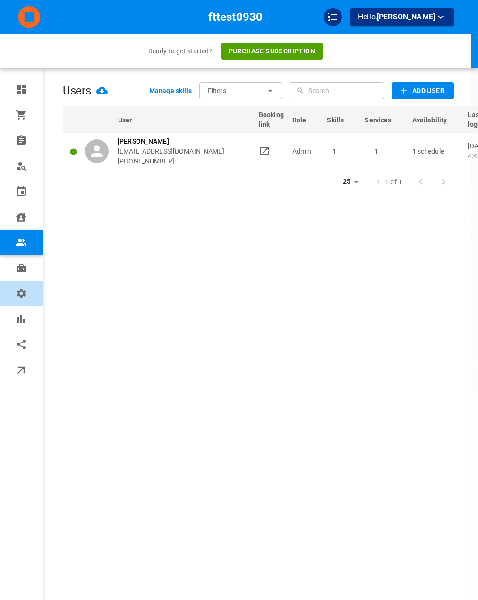
click at [30, 285] on link "Settings" at bounding box center [21, 294] width 43 height 26
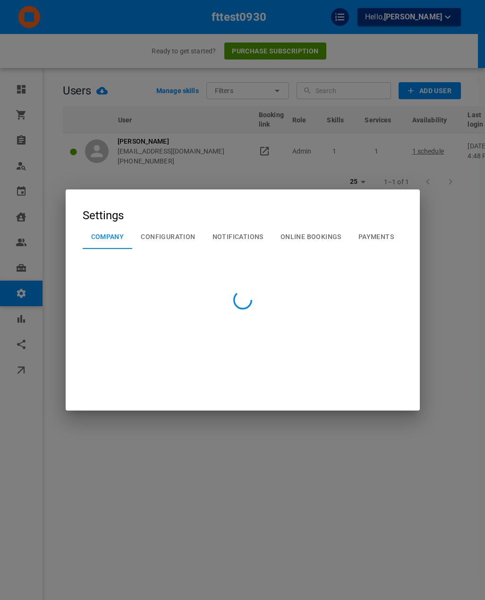
click at [171, 234] on div at bounding box center [242, 300] width 485 height 600
click at [171, 236] on div at bounding box center [242, 300] width 485 height 600
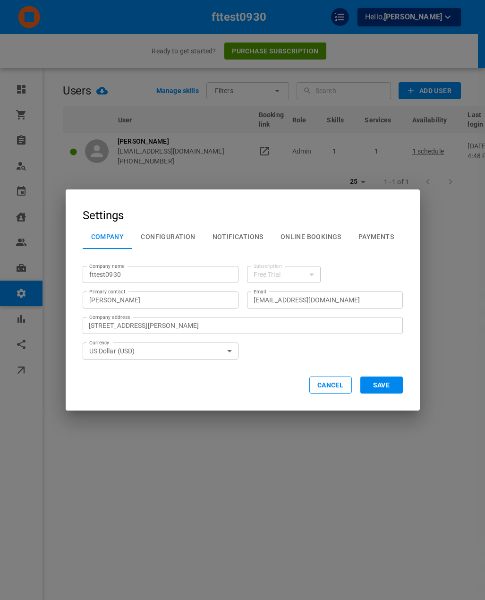
click at [171, 236] on button "Configuration" at bounding box center [167, 237] width 71 height 25
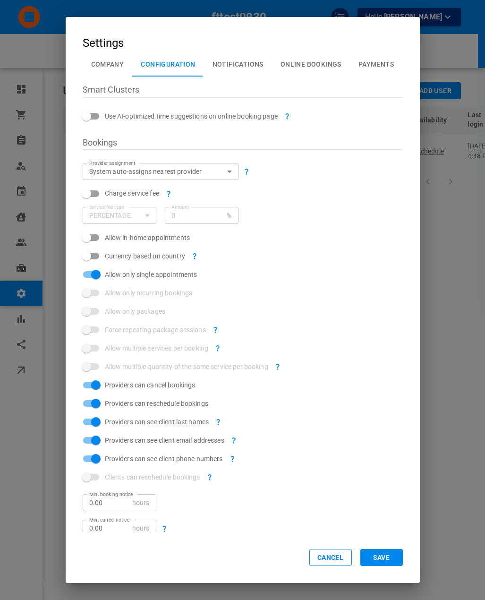
click at [320, 561] on button "Cancel" at bounding box center [331, 557] width 43 height 17
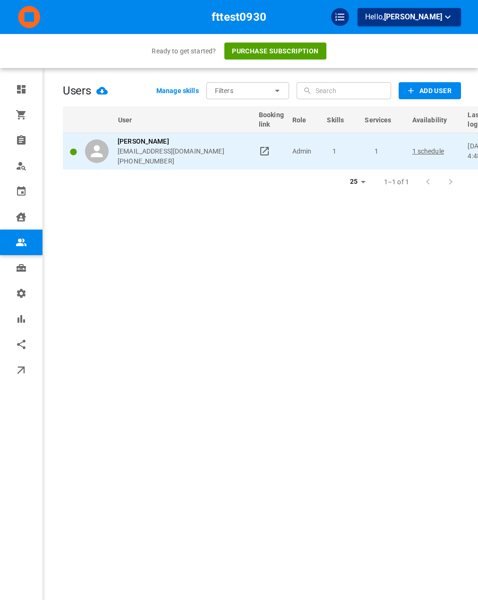
click at [419, 156] on p "1 schedule" at bounding box center [436, 152] width 47 height 10
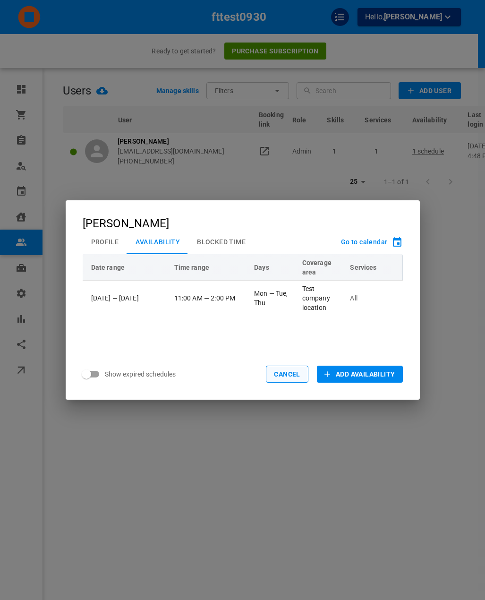
click at [305, 373] on button "Cancel" at bounding box center [287, 374] width 43 height 17
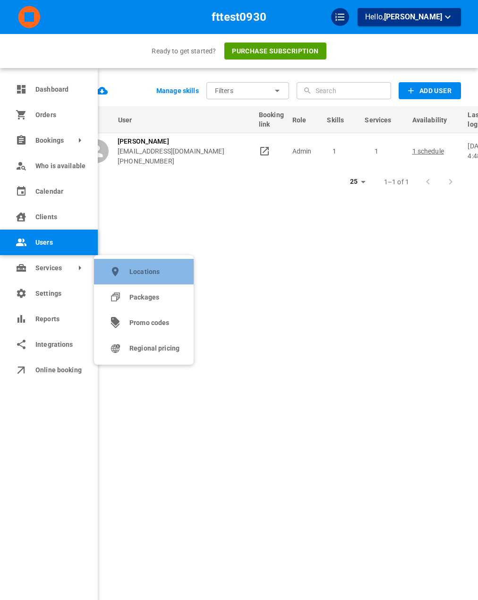
click at [129, 279] on link "Locations" at bounding box center [144, 272] width 100 height 26
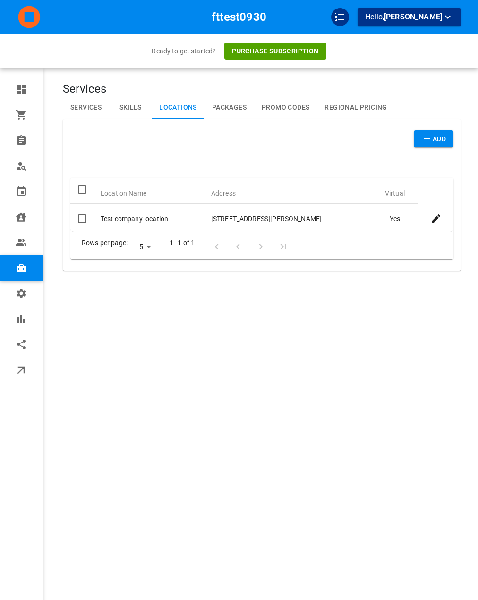
click at [272, 307] on div "Services Services Skills Locations Packages Promo Codes Regional Pricing Add Lo…" at bounding box center [262, 314] width 398 height 600
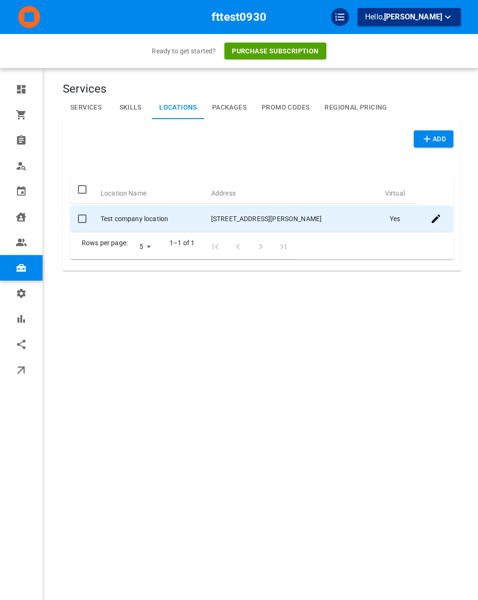
click at [391, 226] on td "Yes" at bounding box center [395, 219] width 47 height 27
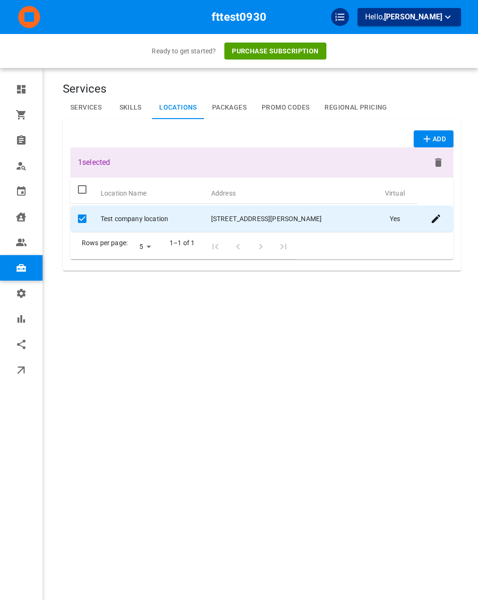
click at [391, 226] on td "Yes" at bounding box center [395, 219] width 47 height 27
checkbox input "false"
